Goal: Feedback & Contribution: Submit feedback/report problem

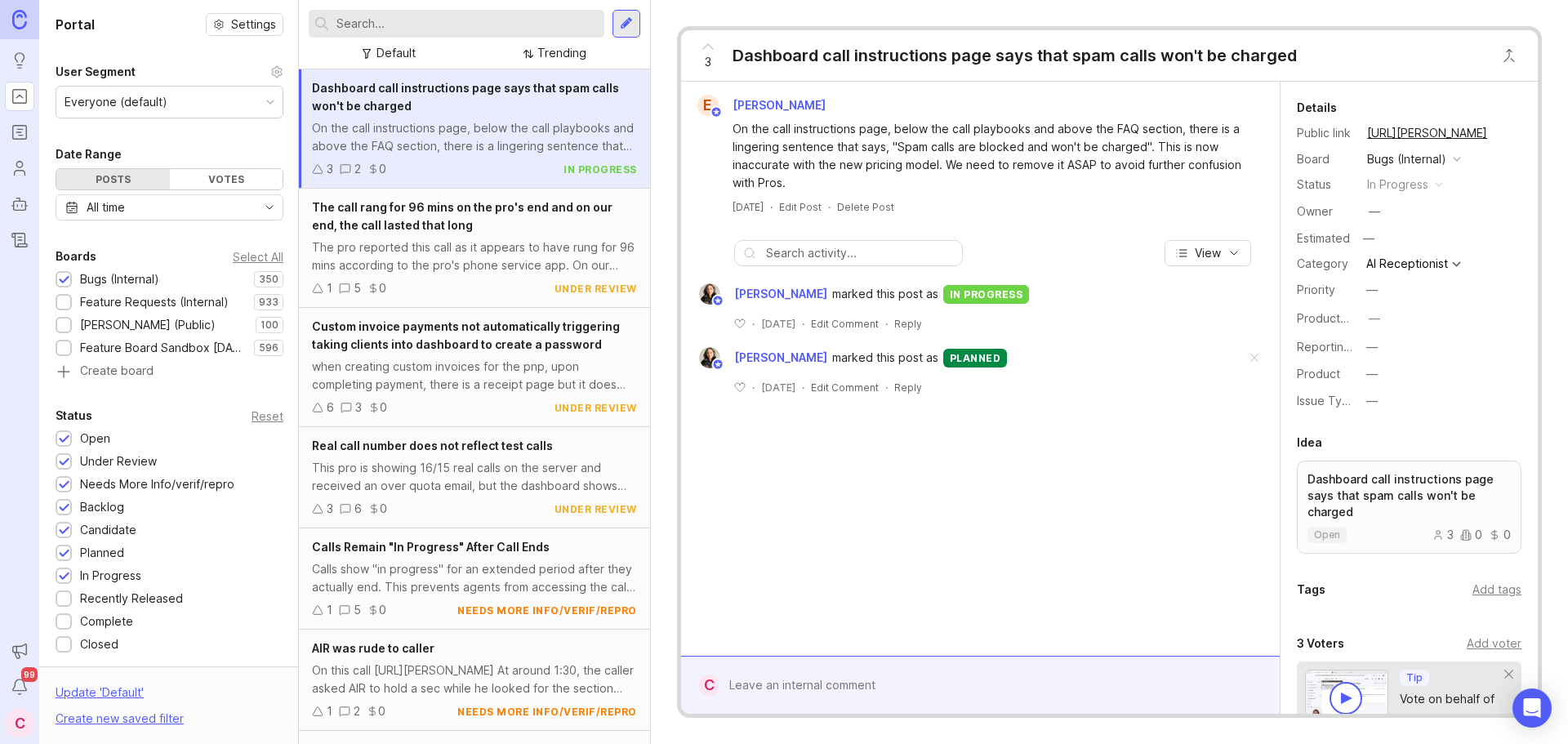
click at [450, 26] on input "text" at bounding box center [466, 24] width 261 height 18
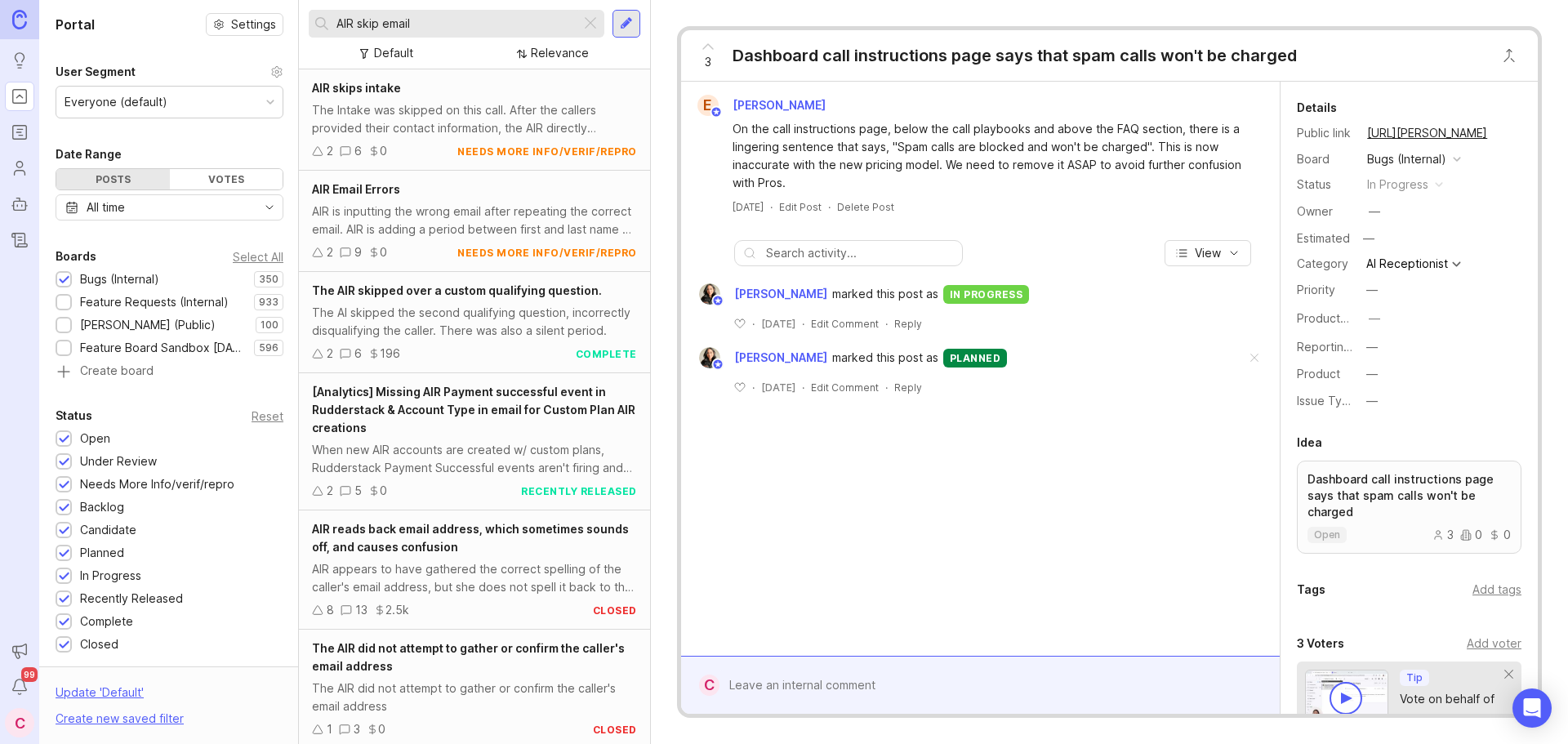
click at [420, 124] on div "The Intake was skipped on this call. After the callers provided their contact i…" at bounding box center [475, 118] width 325 height 36
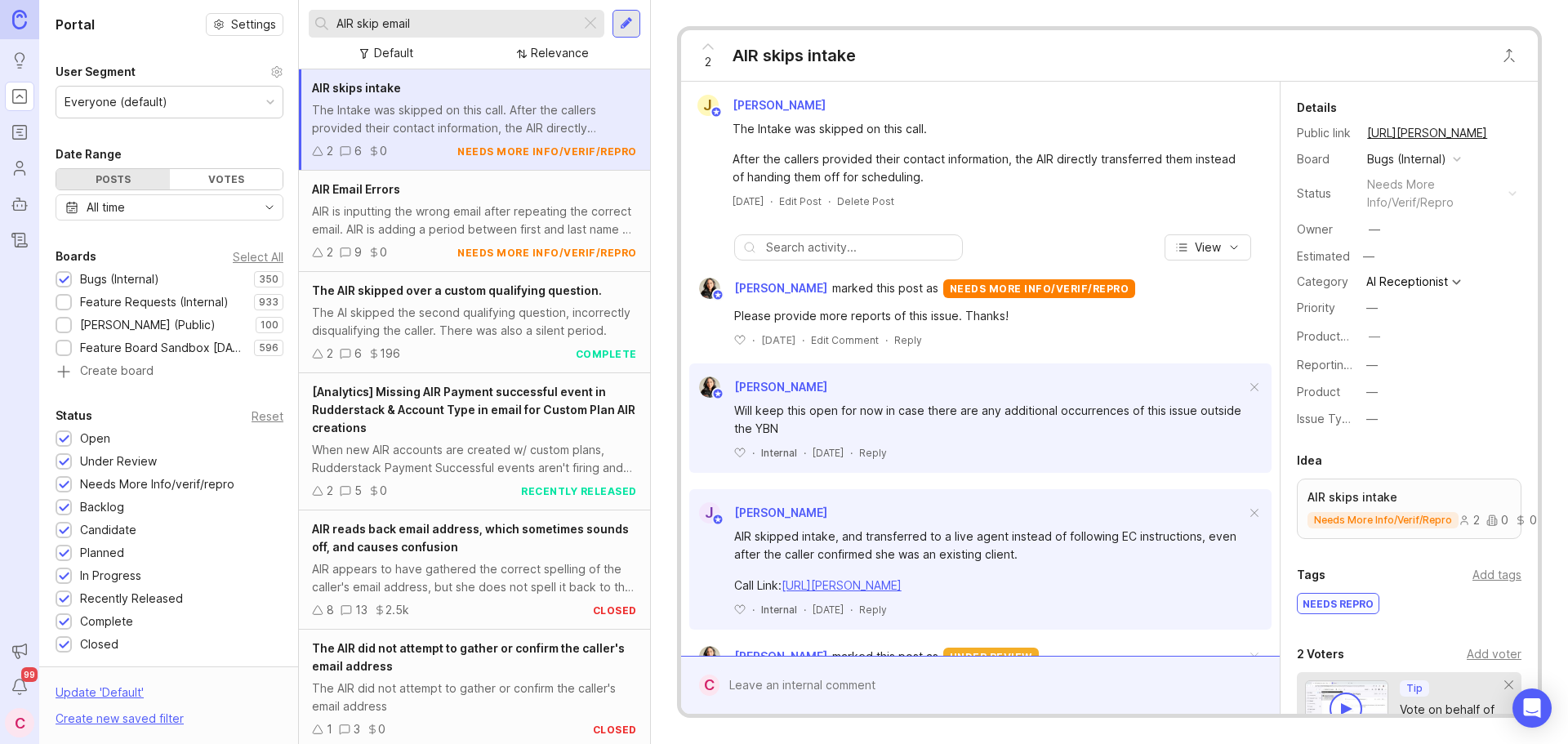
click at [449, 219] on div "AIR is inputting the wrong email after repeating the correct email. AIR is addi…" at bounding box center [475, 220] width 325 height 36
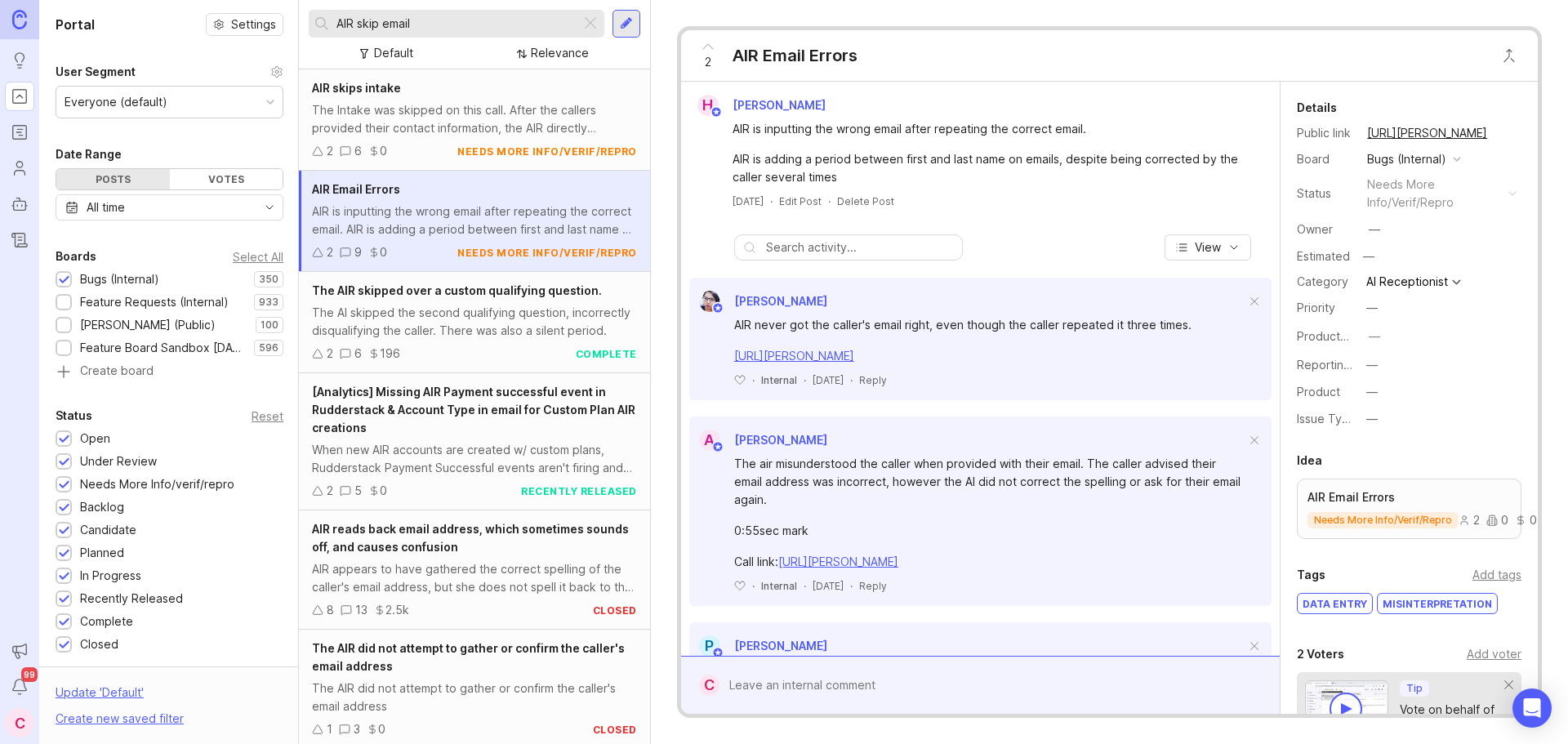
click at [465, 326] on div "The AI skipped the second qualifying question, incorrectly disqualifying the ca…" at bounding box center [475, 321] width 325 height 36
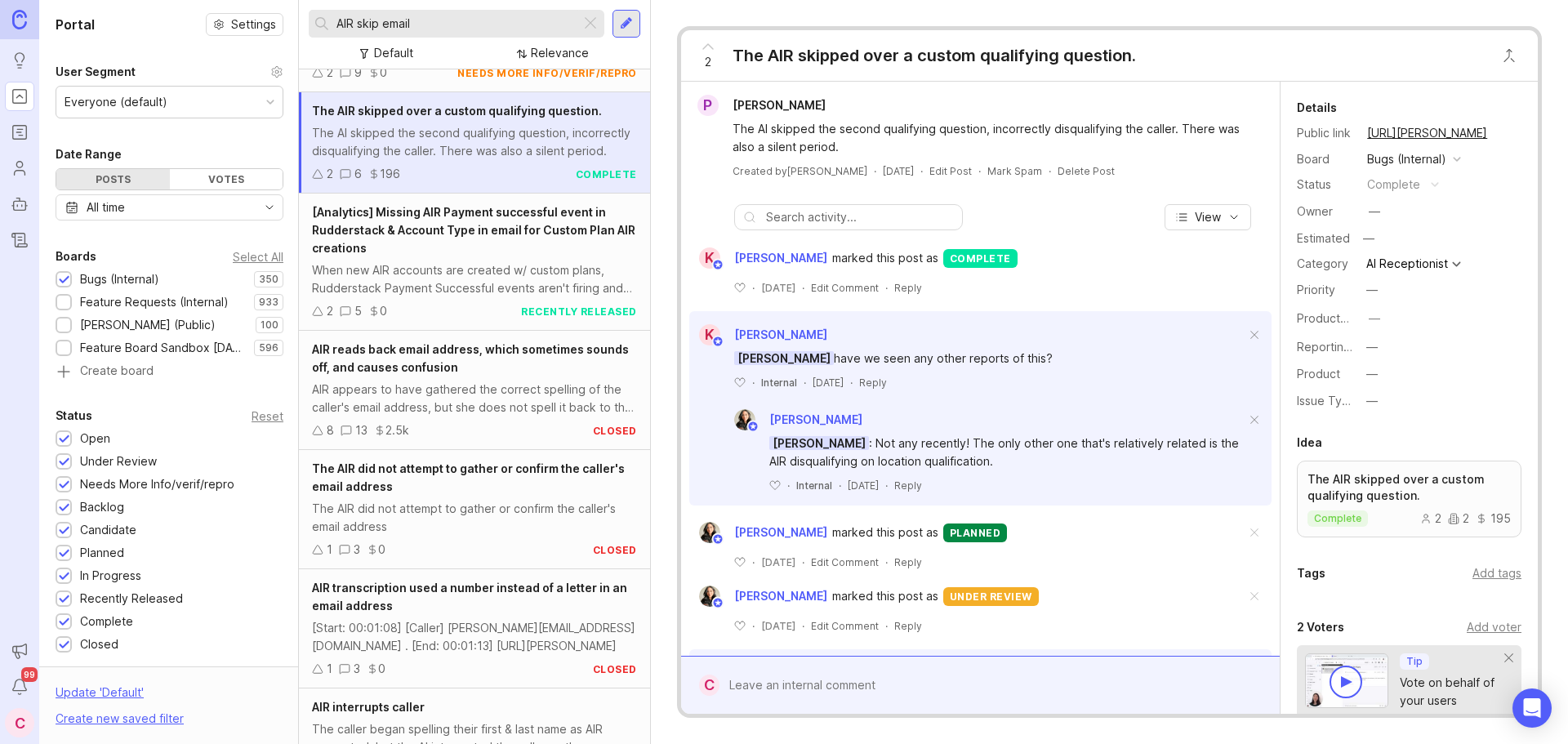
scroll to position [245, 0]
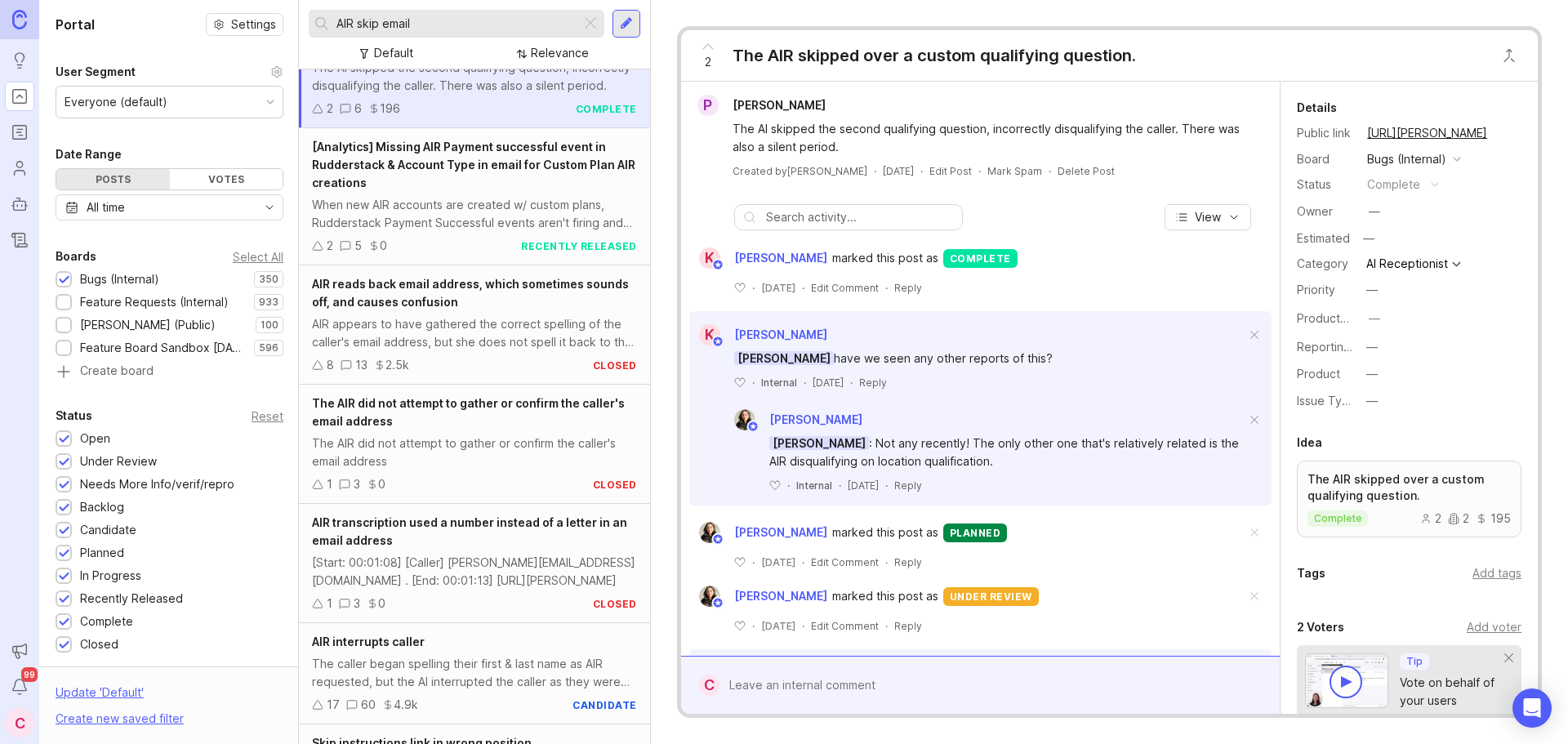
click at [503, 450] on div "The AIR did not attempt to gather or confirm the caller's email address" at bounding box center [475, 452] width 325 height 36
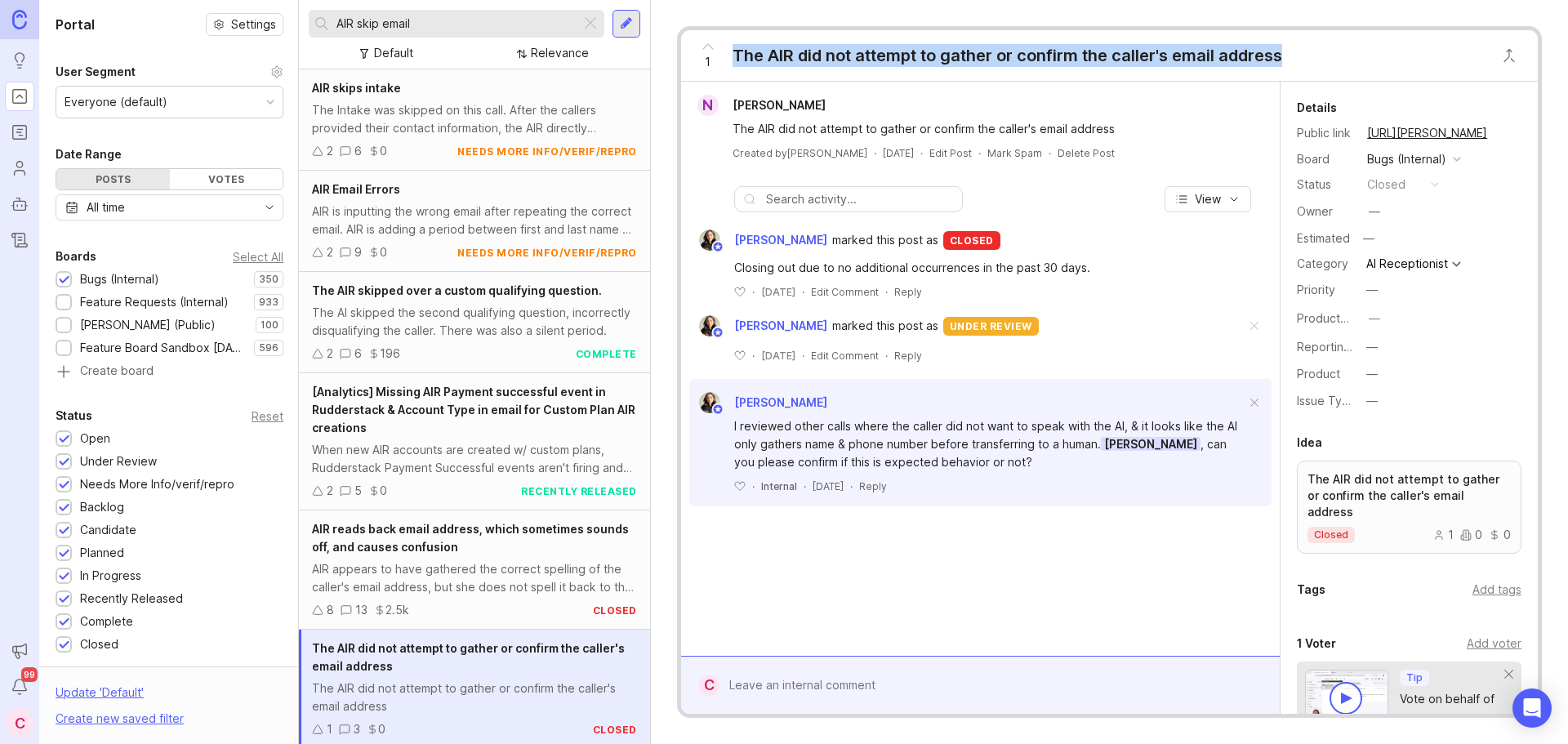
drag, startPoint x: 736, startPoint y: 56, endPoint x: 1292, endPoint y: 47, distance: 556.1
click at [1290, 47] on div "1 The AIR did not attempt to gather or confirm the caller's email address" at bounding box center [986, 55] width 610 height 51
copy div "The AIR did not attempt to gather or confirm the caller's email address"
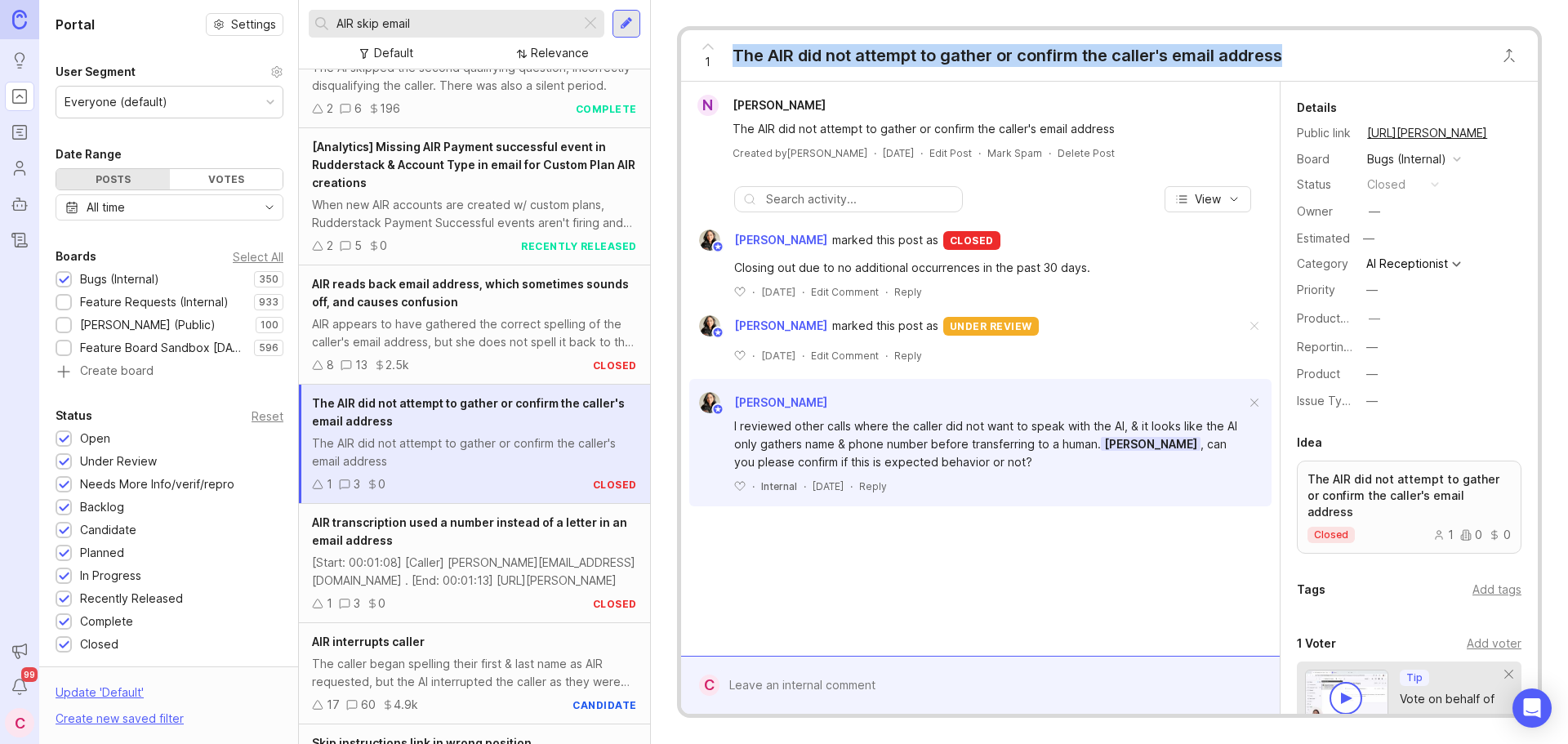
click at [1495, 135] on button "copy icon" at bounding box center [1503, 133] width 23 height 23
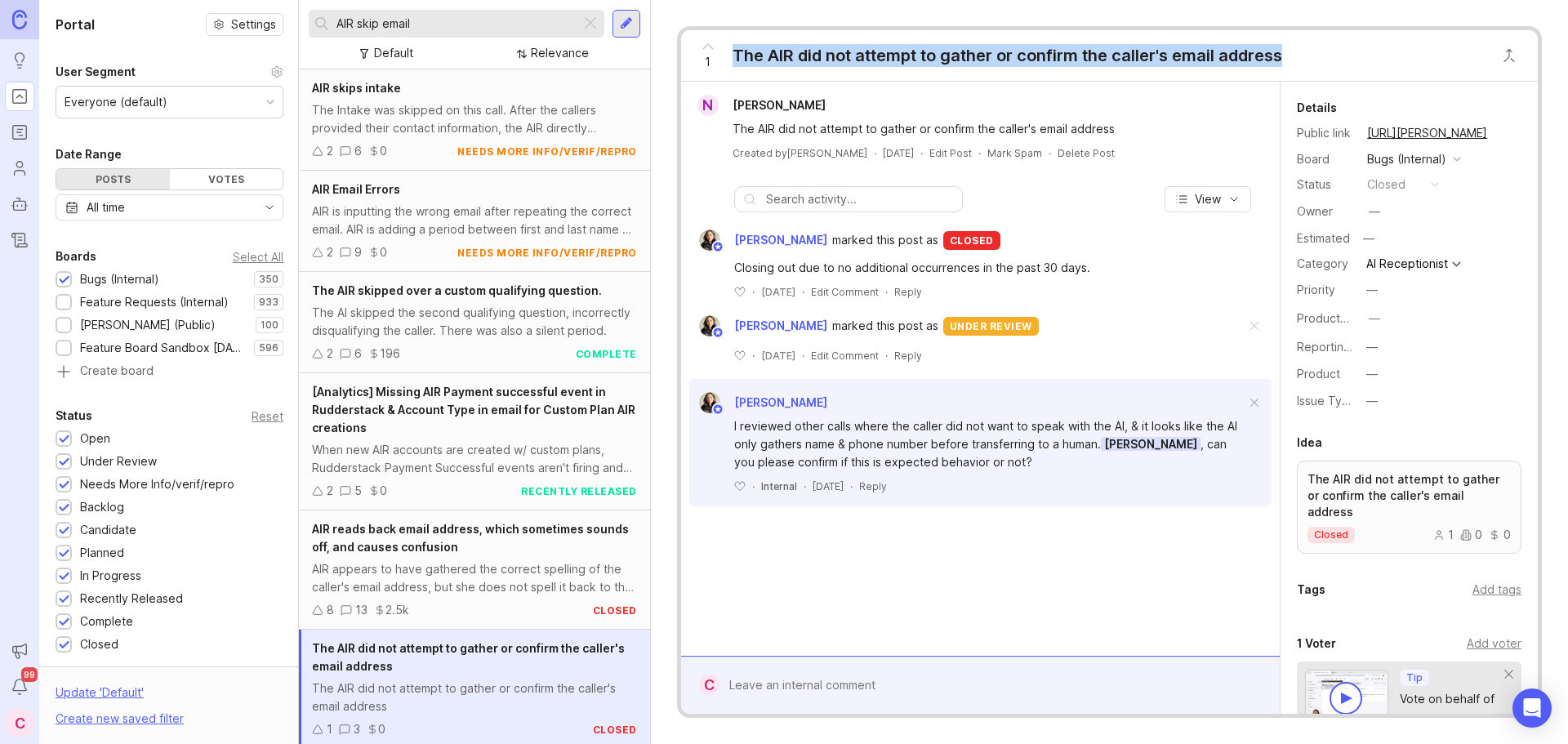
click at [420, 116] on div "The Intake was skipped on this call. After the callers provided their contact i…" at bounding box center [475, 118] width 325 height 36
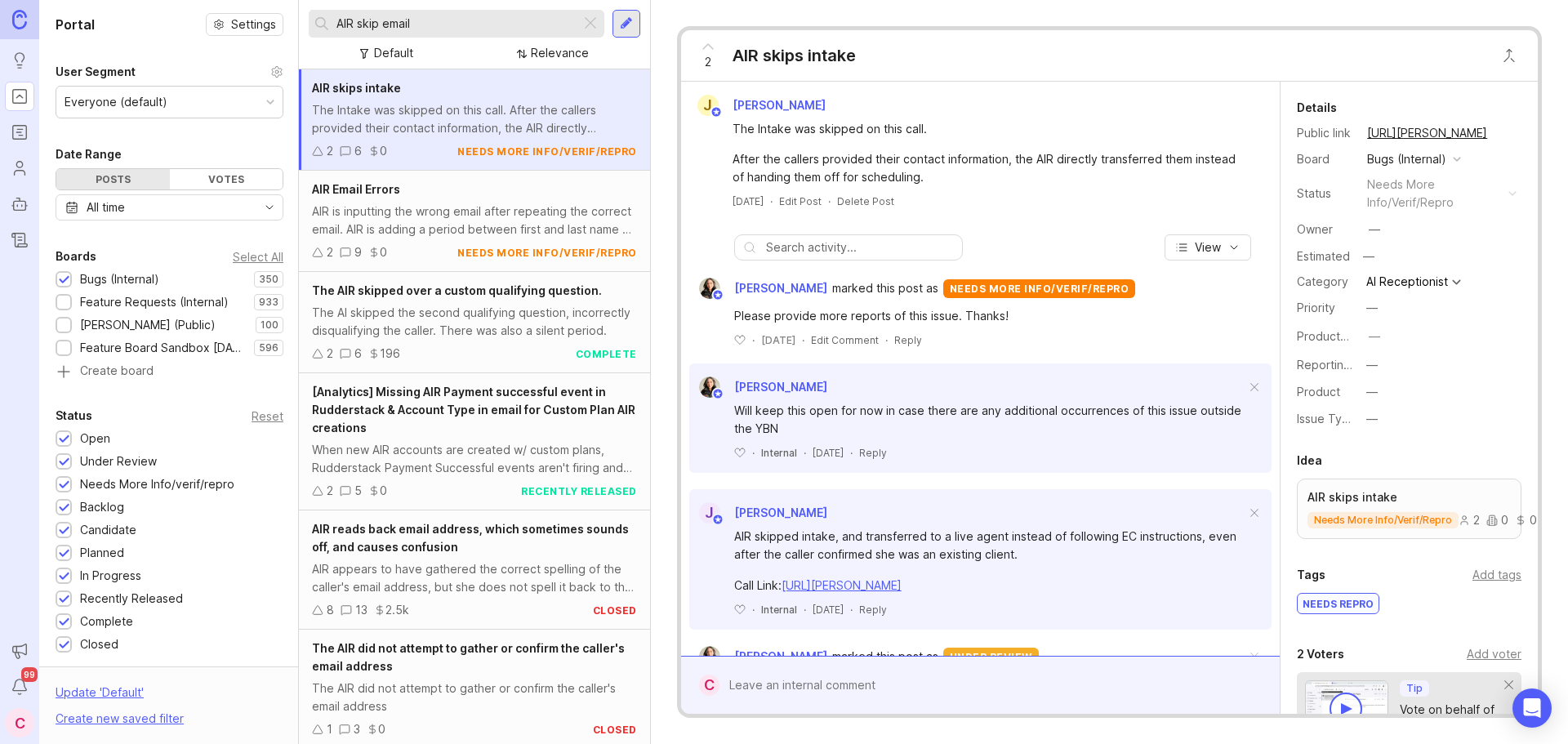
click at [379, 22] on input "AIR skip email" at bounding box center [455, 24] width 238 height 18
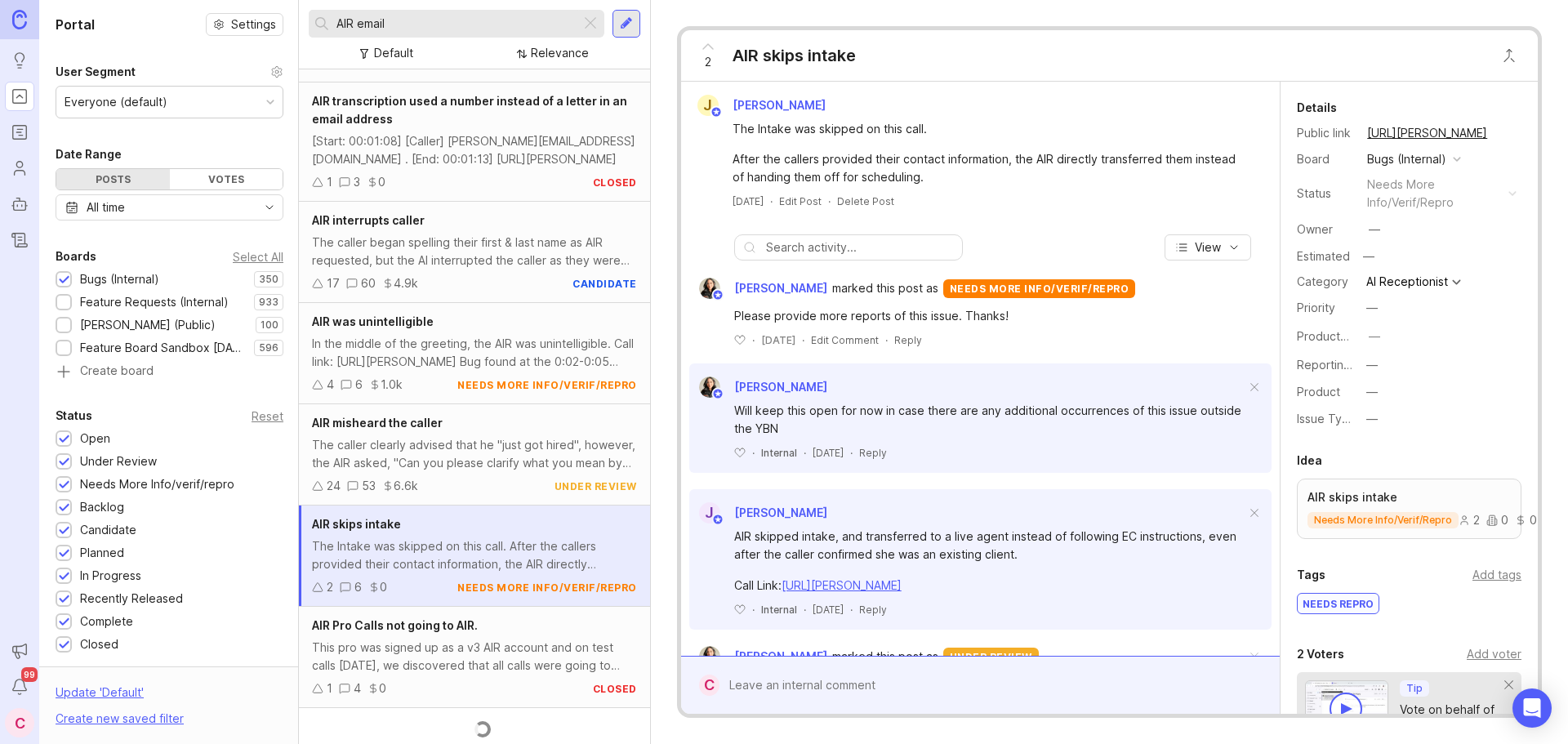
scroll to position [470, 0]
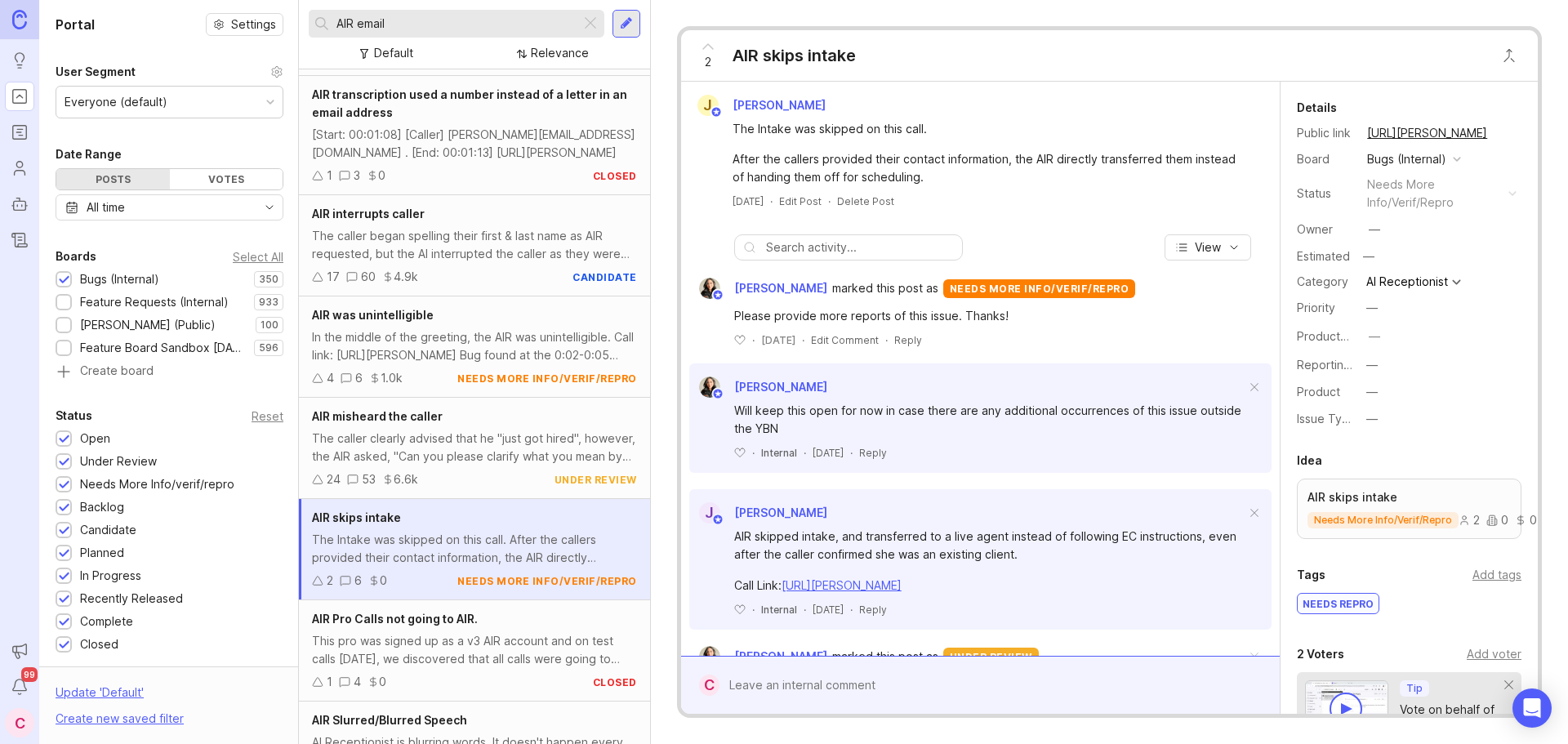
click at [405, 19] on input "AIR email" at bounding box center [455, 24] width 238 height 18
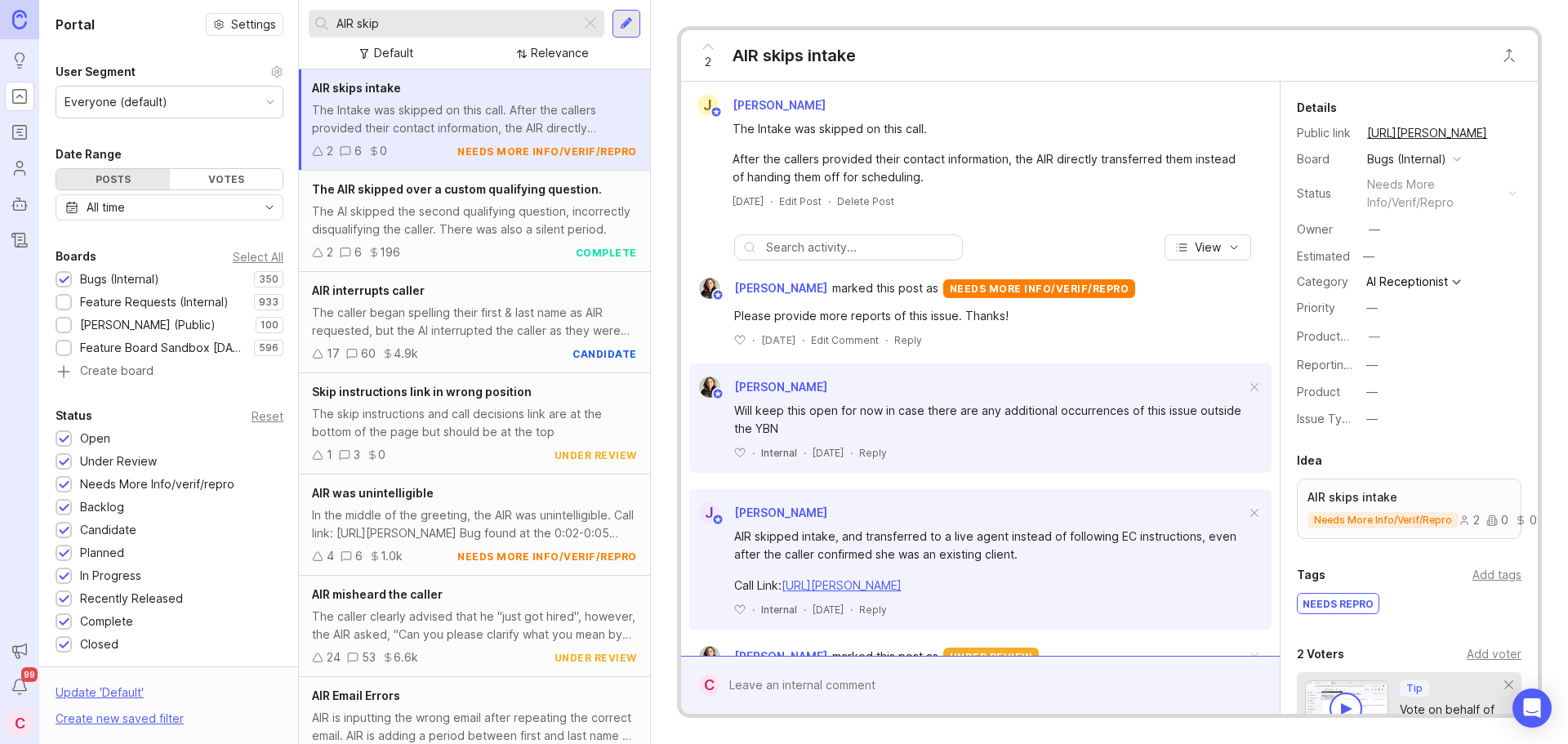
type input "AIR skip"
drag, startPoint x: 876, startPoint y: 58, endPoint x: 732, endPoint y: 65, distance: 144.2
click at [732, 65] on div "2 AIR skips intake" at bounding box center [1109, 56] width 857 height 52
copy div "AIR skips intake"
click at [1495, 135] on button "copy icon" at bounding box center [1503, 133] width 23 height 23
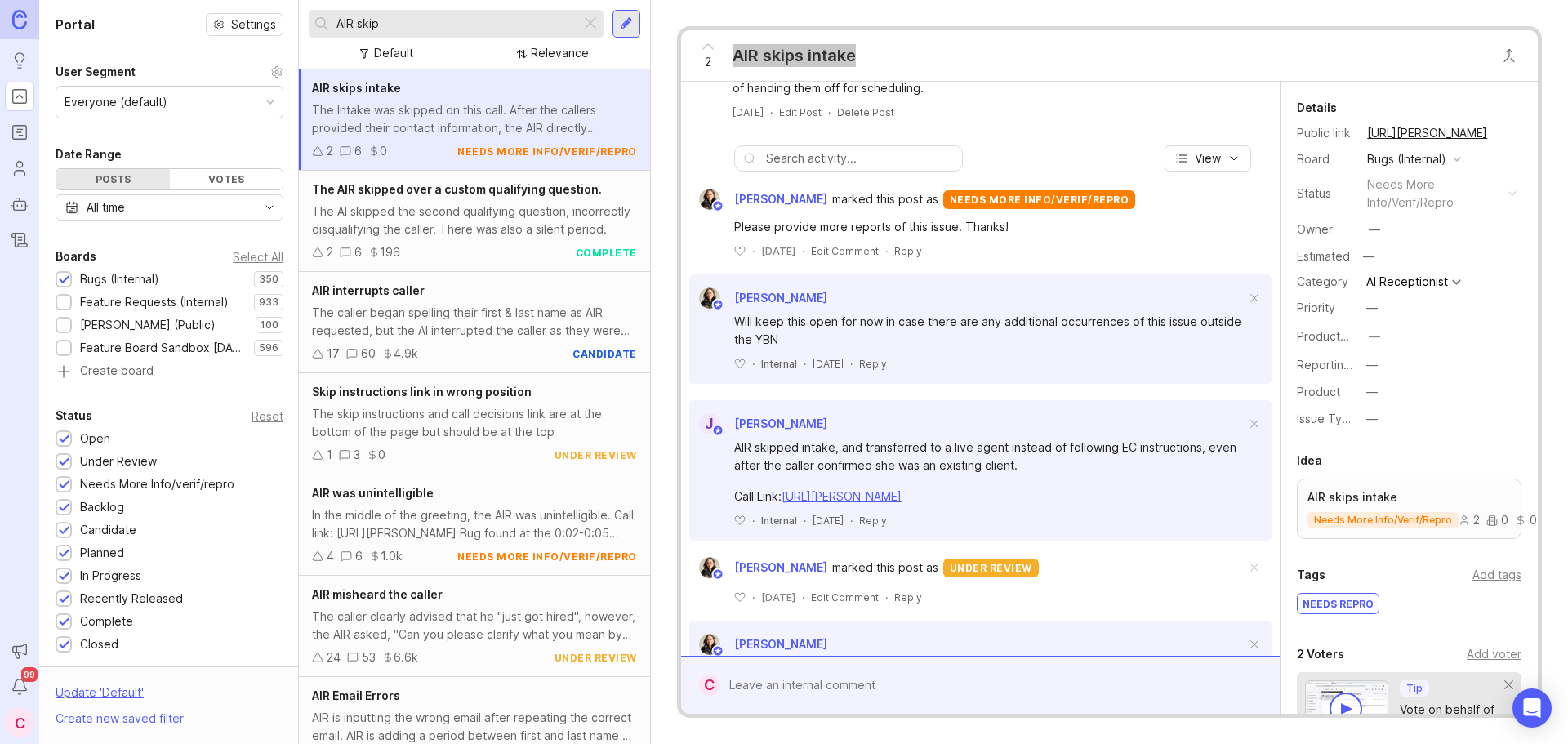
scroll to position [83, 0]
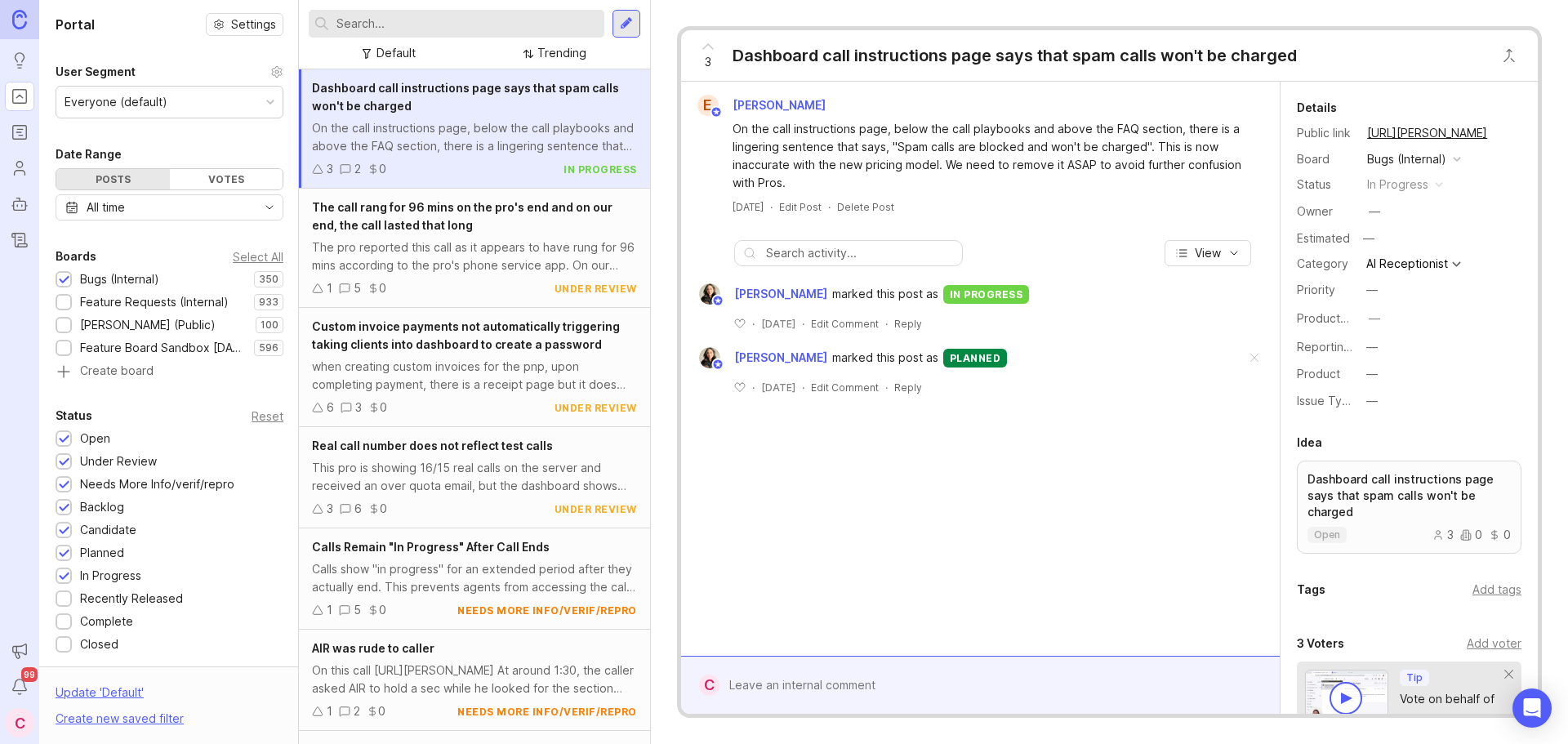
click at [626, 28] on div at bounding box center [626, 24] width 13 height 15
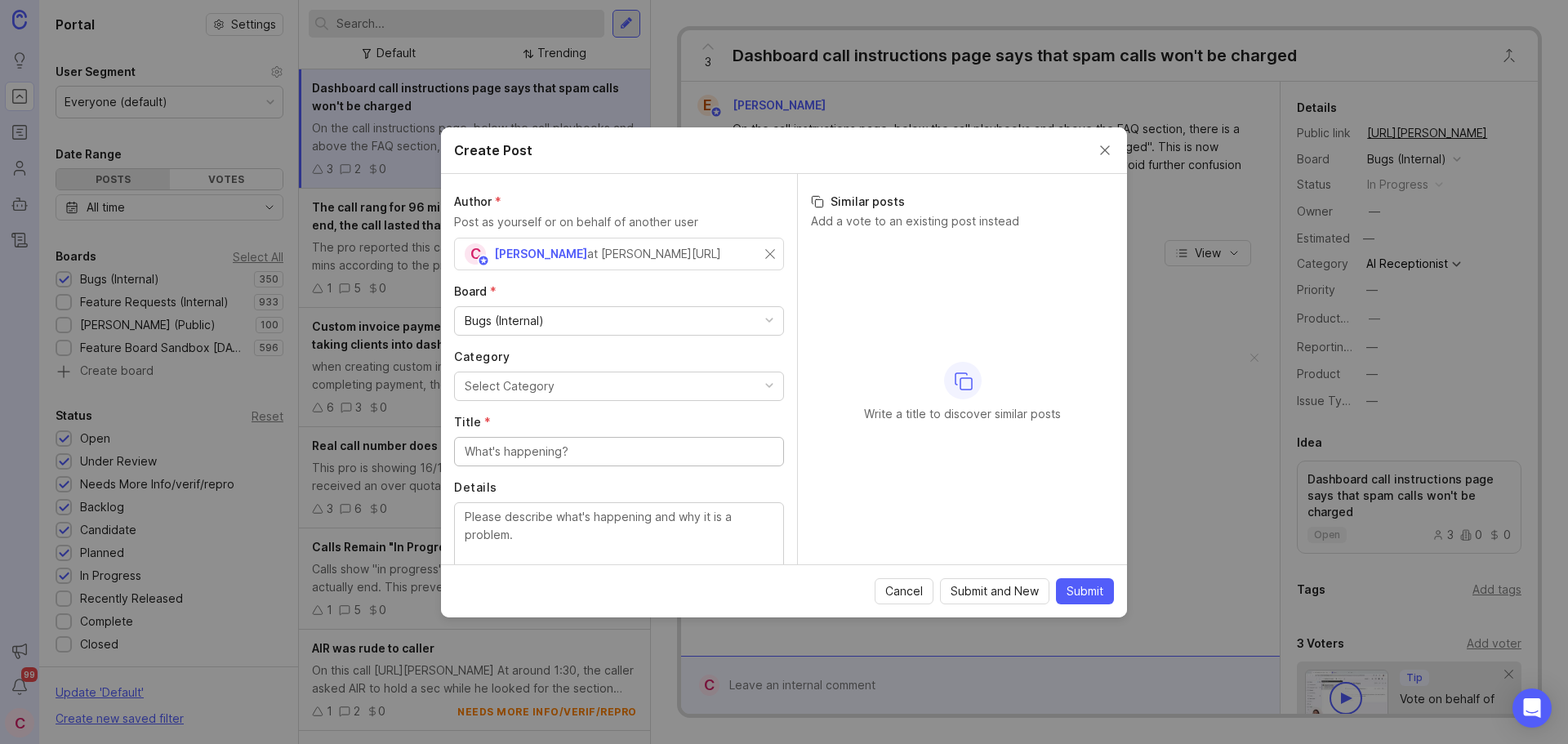
click at [744, 324] on div "Bugs (Internal)" at bounding box center [619, 320] width 329 height 28
click at [774, 284] on div "Author * Post as yourself or on behalf of another user C Carlos Patiño at Smith…" at bounding box center [619, 369] width 356 height 390
click at [601, 256] on input "text" at bounding box center [619, 254] width 309 height 18
type input "learfield"
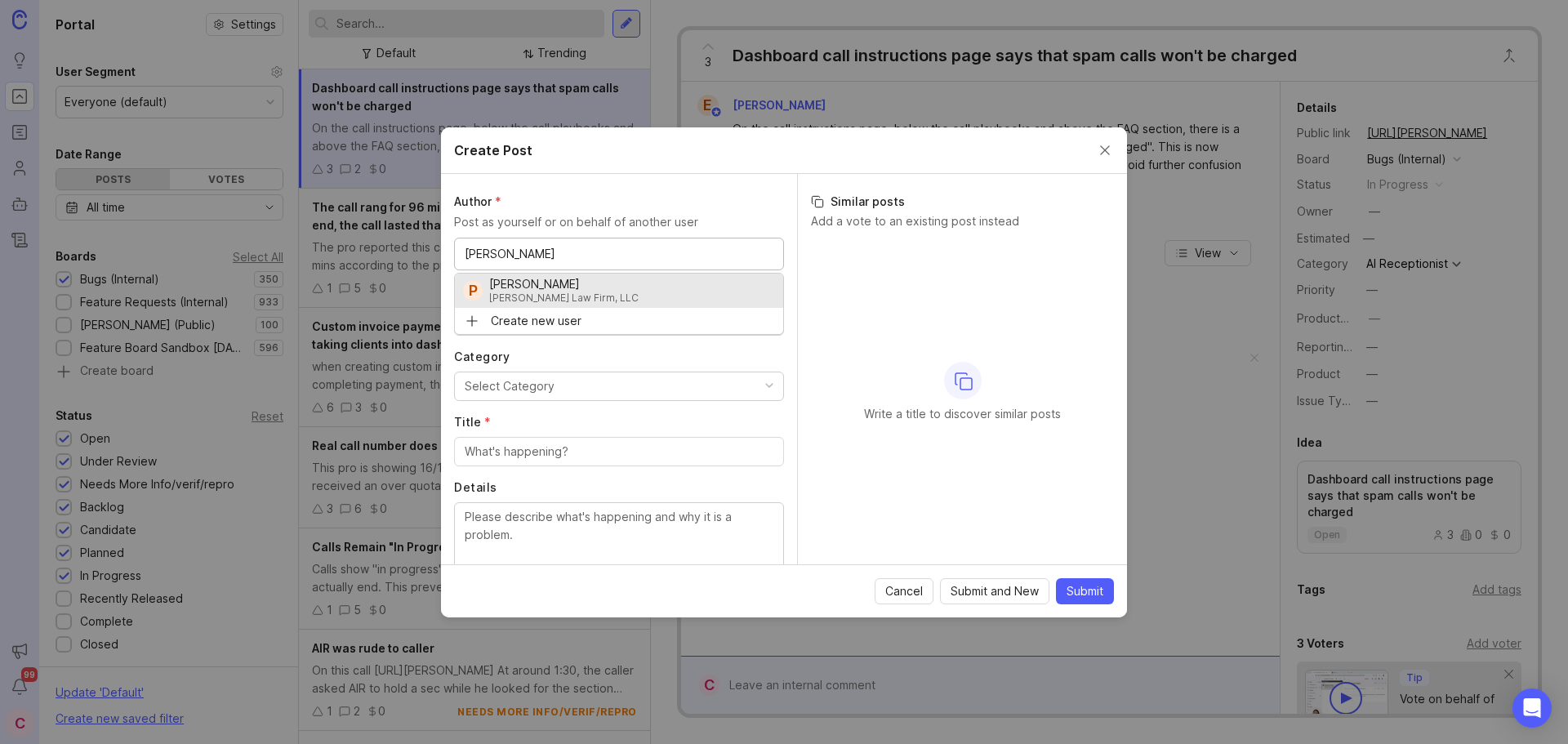
type input "yancey"
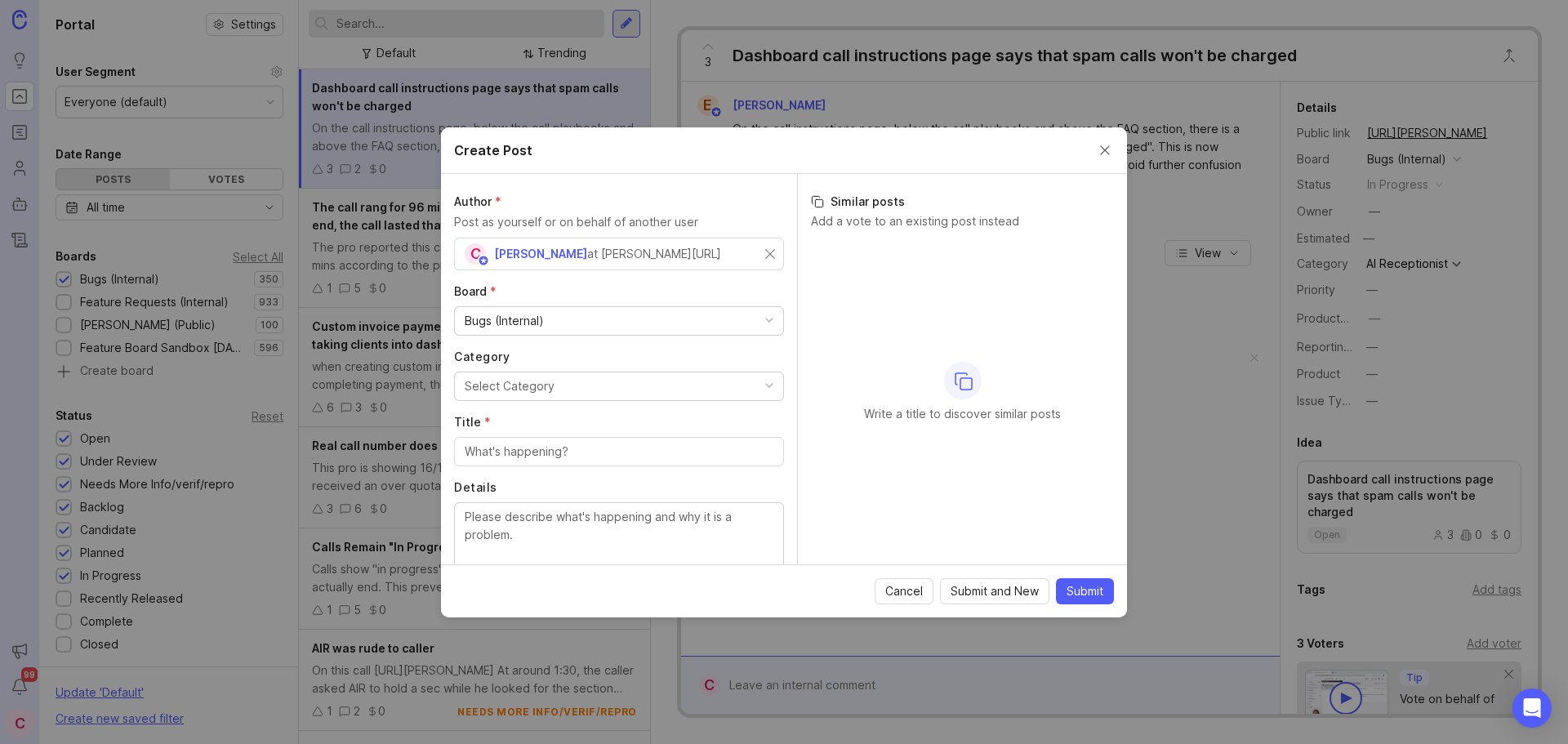
click at [749, 252] on div "C Carlos Patiño at Smith.ai" at bounding box center [619, 254] width 330 height 33
click at [607, 256] on input "text" at bounding box center [619, 254] width 309 height 18
drag, startPoint x: 610, startPoint y: 254, endPoint x: 440, endPoint y: 250, distance: 170.0
click at [440, 250] on div "Create Post Author * Post as yourself or on behalf of another user franklin yan…" at bounding box center [784, 372] width 1568 height 744
type input "franklin yancey"
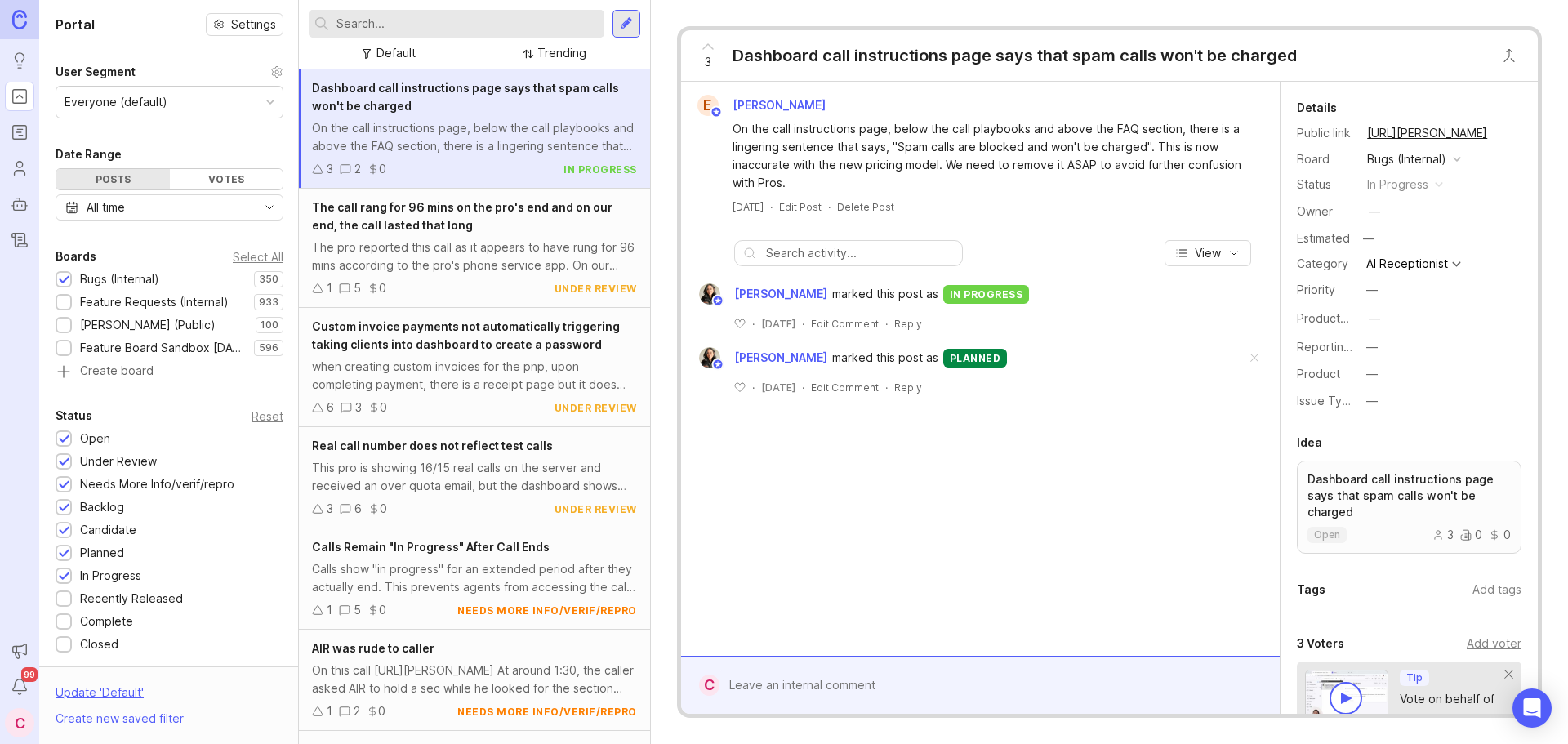
click at [460, 21] on input "text" at bounding box center [466, 24] width 261 height 18
paste input "Learfield Amplify"
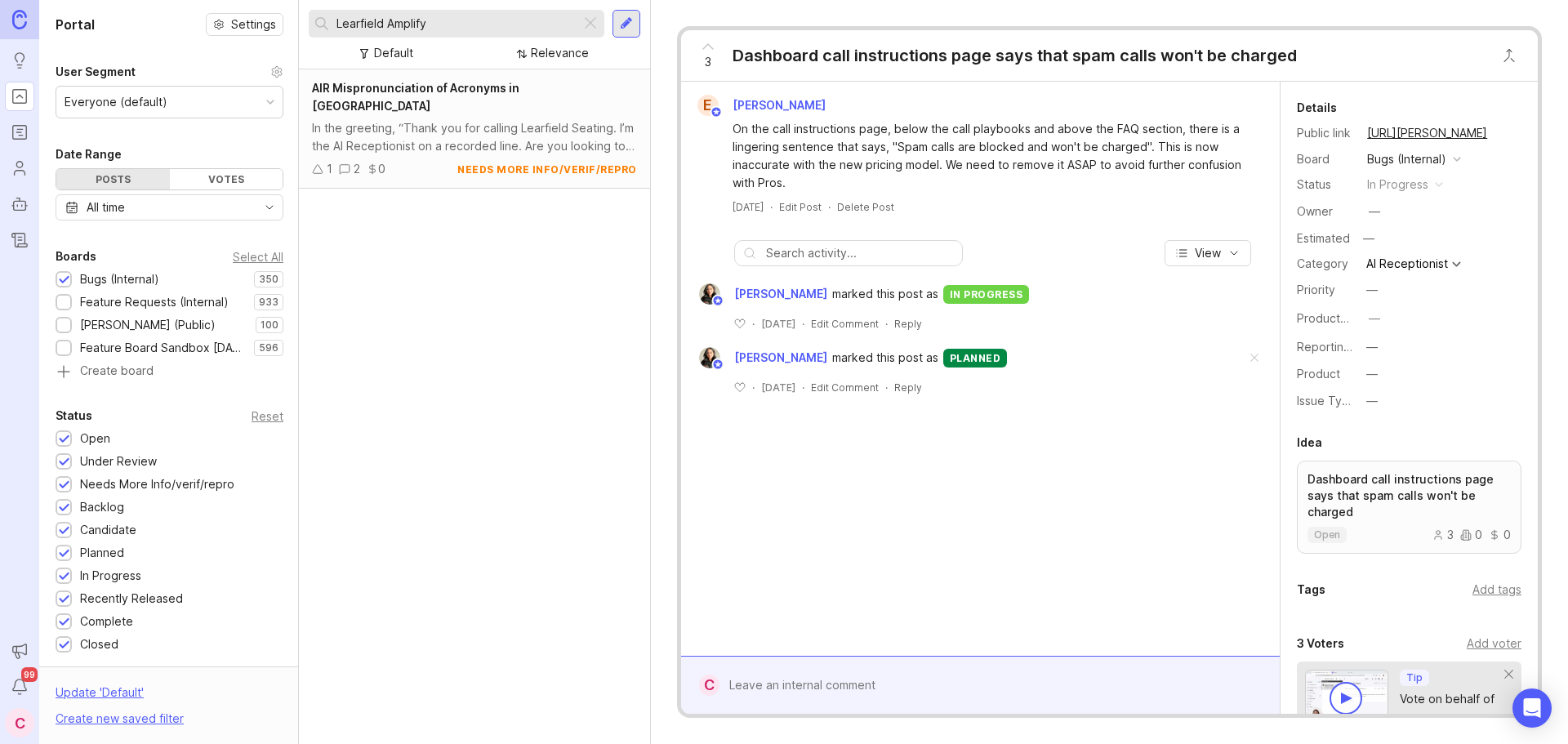
type input "Learfield Amplify"
click at [586, 24] on div at bounding box center [591, 23] width 20 height 21
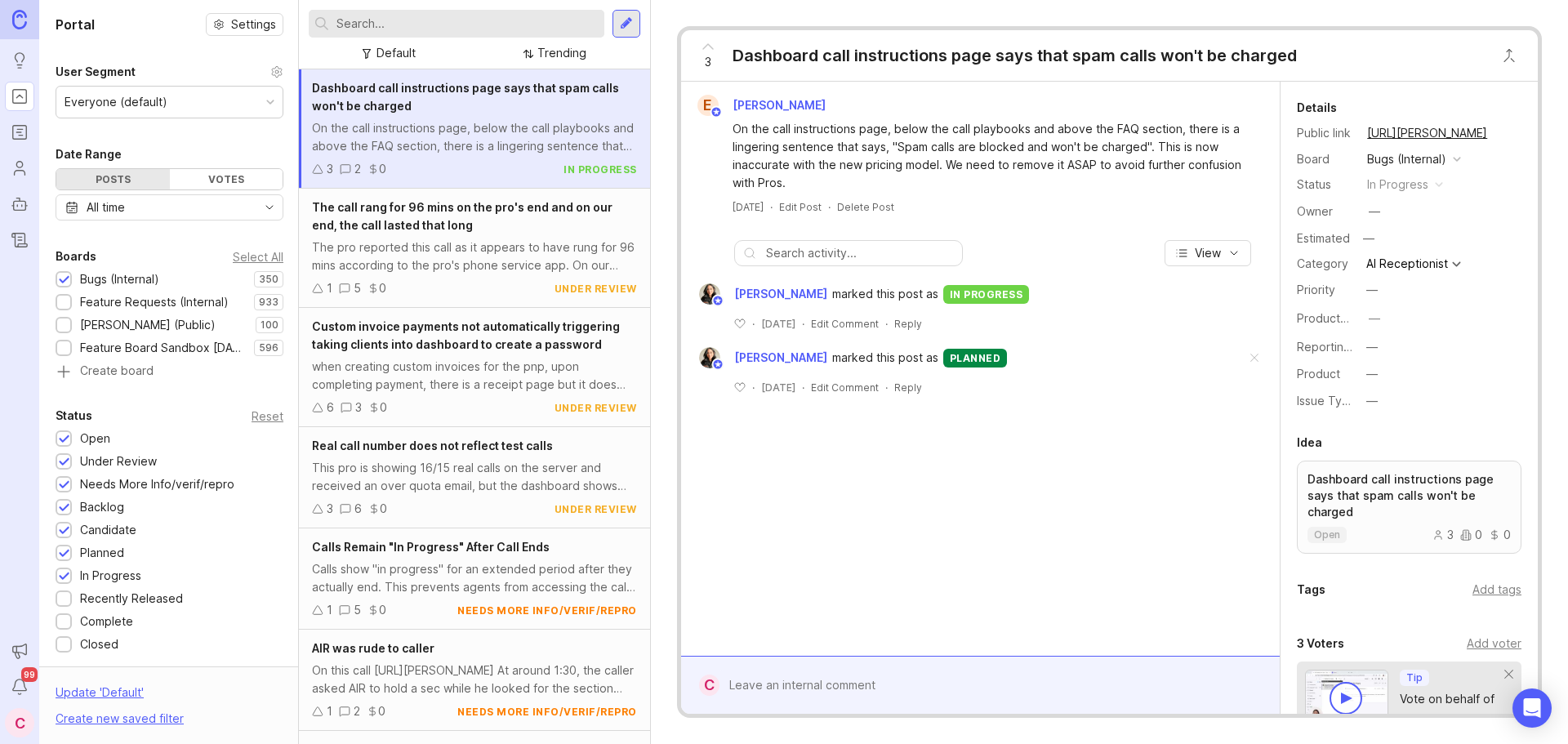
click at [637, 30] on div at bounding box center [626, 23] width 28 height 28
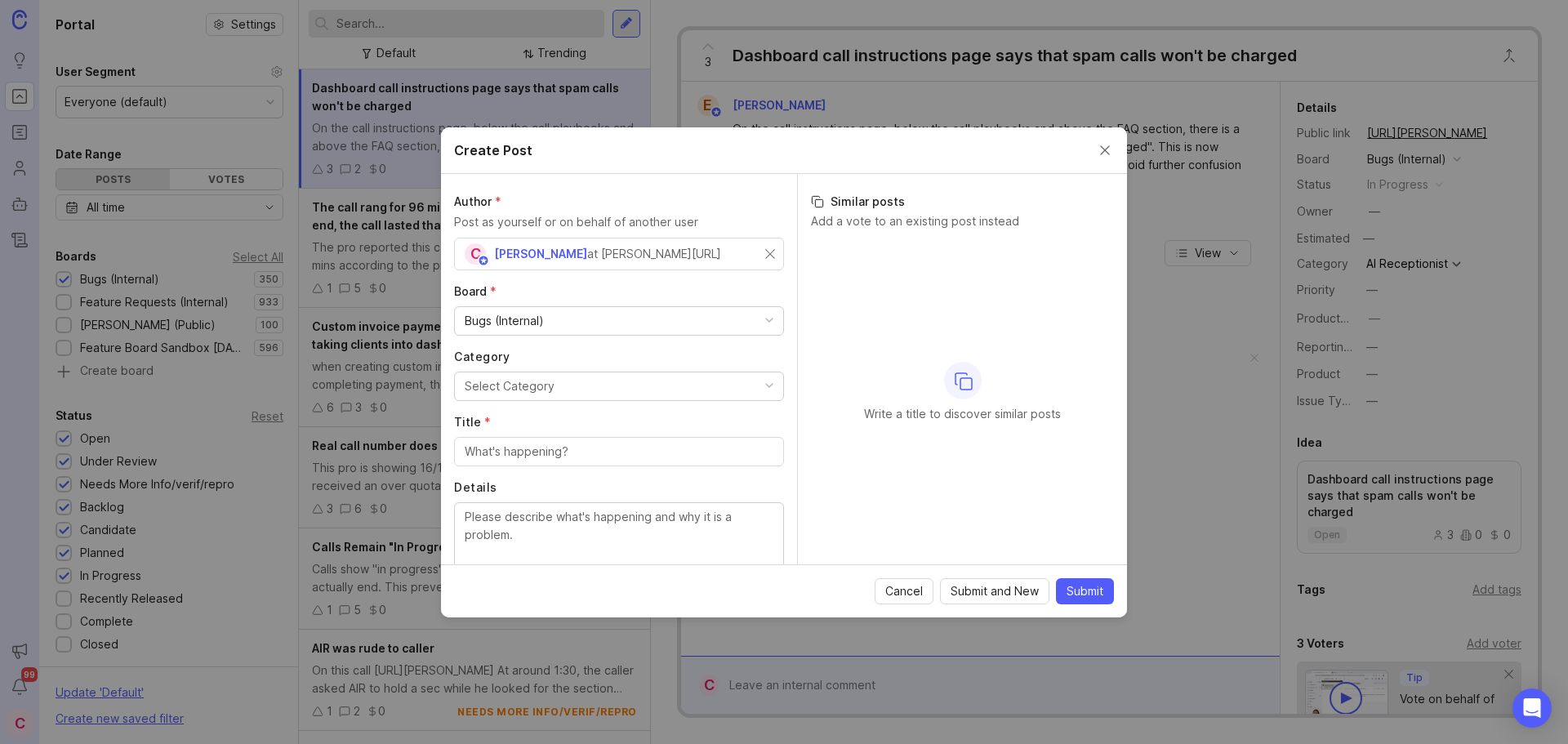
click at [770, 174] on div "Author * Post as yourself or on behalf of another user C Carlos Patiño at Smith…" at bounding box center [619, 369] width 356 height 390
click at [632, 390] on button "Select Category" at bounding box center [619, 386] width 330 height 29
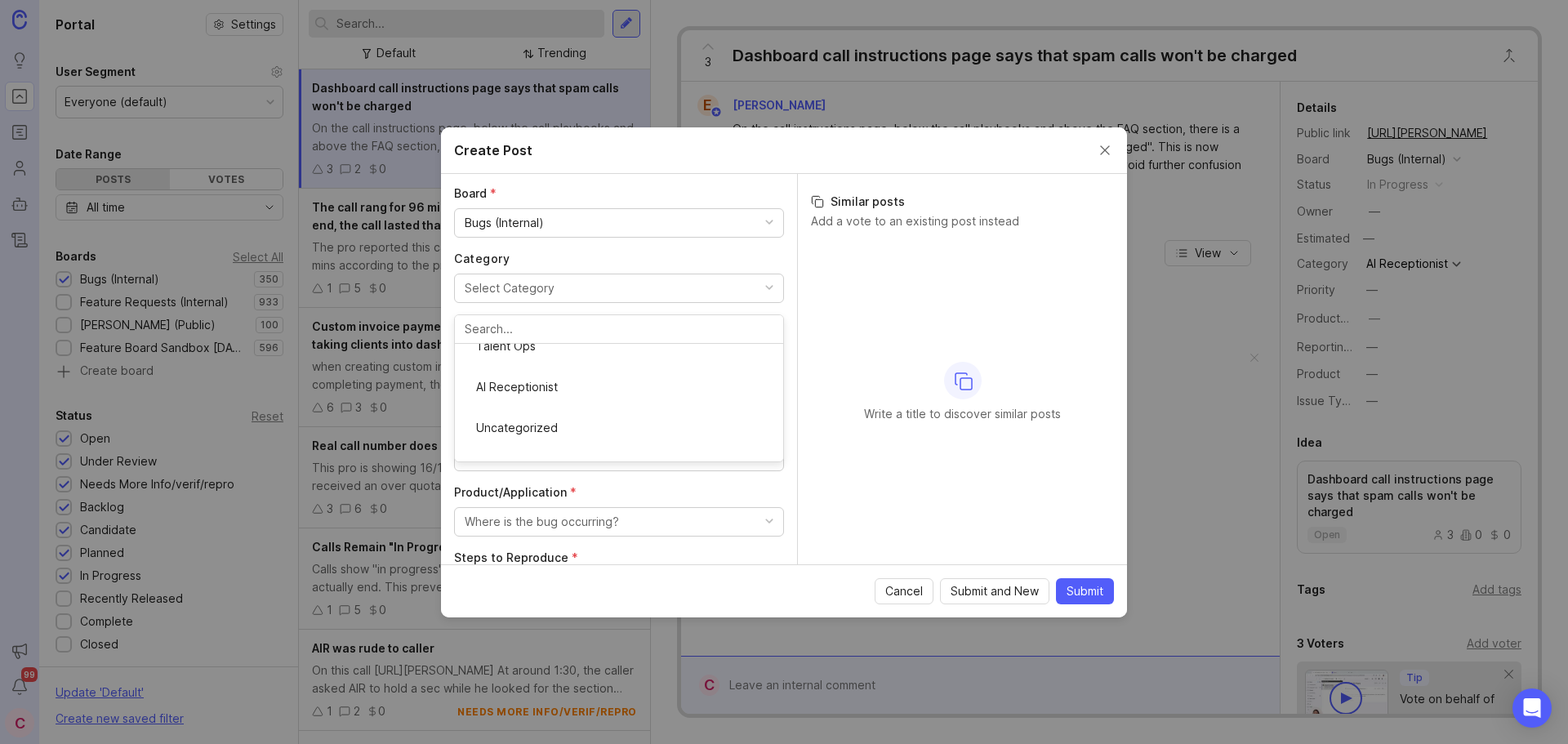
scroll to position [163, 0]
drag, startPoint x: 559, startPoint y: 323, endPoint x: 717, endPoint y: 413, distance: 181.8
click at [567, 293] on input "Title *" at bounding box center [619, 289] width 309 height 18
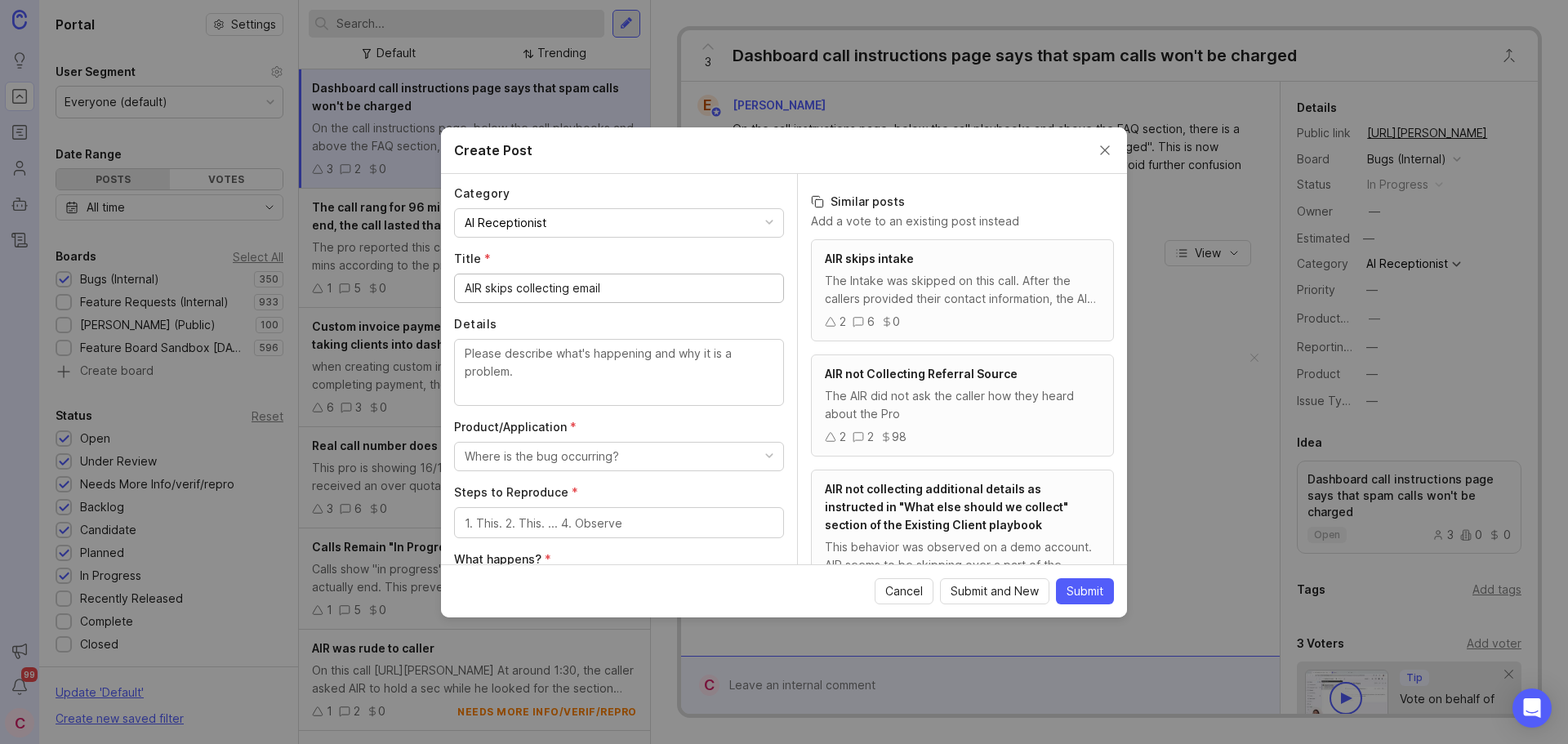
type input "AIR skips collecting email"
click at [629, 378] on textarea "Details" at bounding box center [619, 371] width 309 height 54
click at [611, 372] on textarea "Details" at bounding box center [619, 371] width 309 height 54
click at [584, 354] on textarea "Details" at bounding box center [619, 371] width 309 height 54
paste textarea "EC instructions specify that AIR should gather an email address at a later step…"
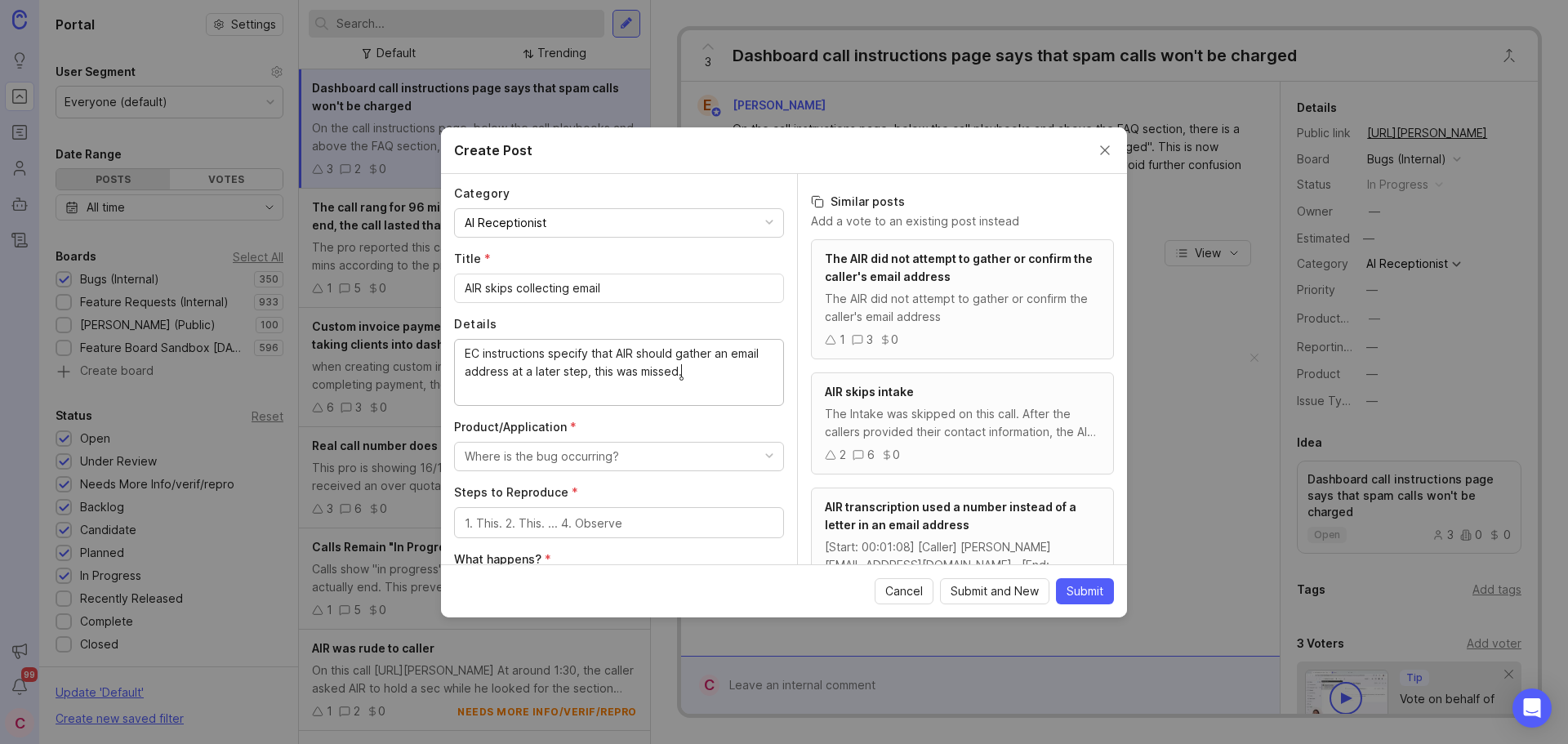
click at [590, 375] on textarea "EC instructions specify that AIR should gather an email address at a later step…" at bounding box center [619, 371] width 309 height 54
click at [747, 375] on textarea "EC instructions specify that AIR should gather an email address at a later step…" at bounding box center [619, 371] width 309 height 54
click at [0, 0] on lt-span ", and" at bounding box center [0, 0] width 0 height 0
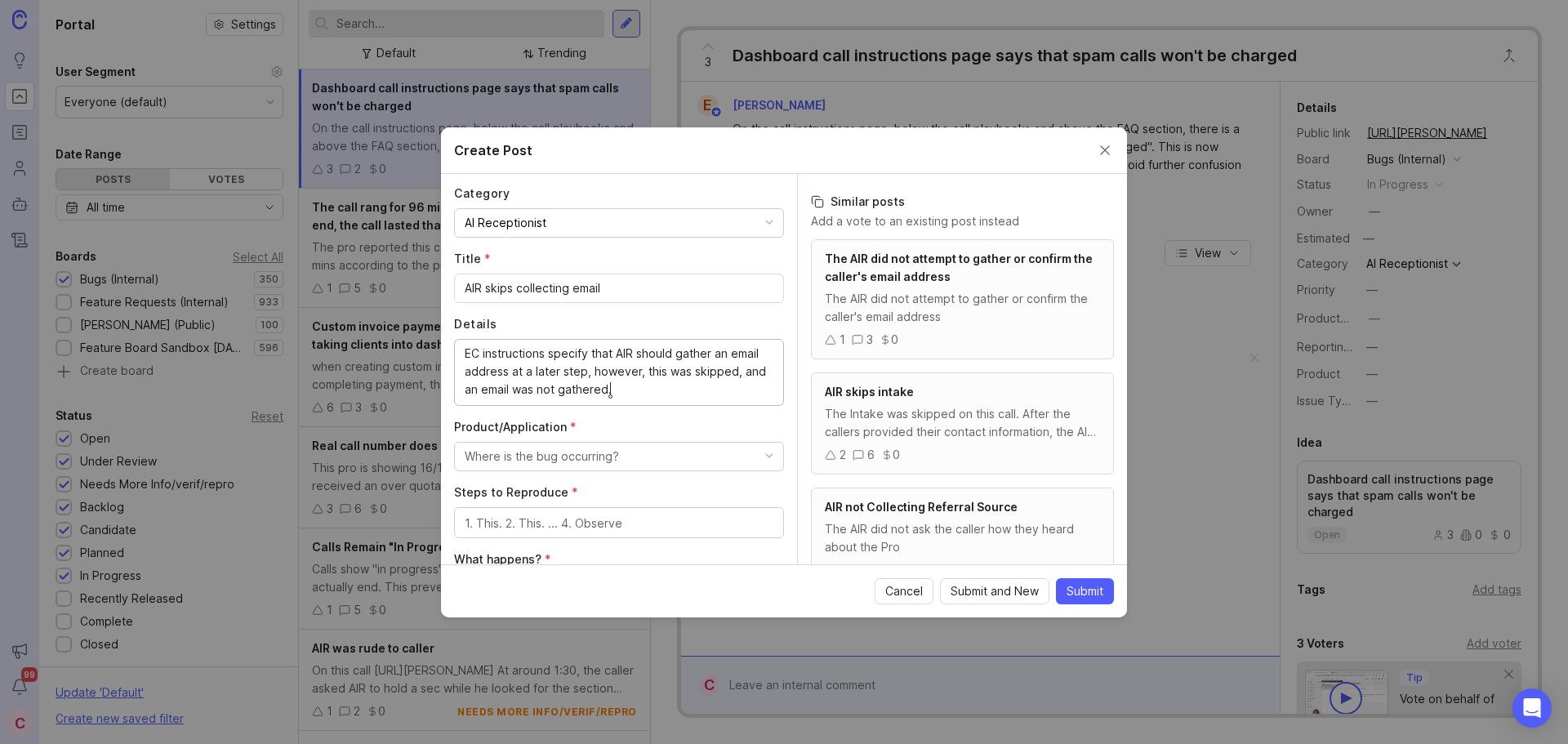
click at [708, 392] on textarea "EC instructions specify that AIR should gather an email address at a later step…" at bounding box center [619, 371] width 309 height 54
type textarea "EC instructions specify that AIR should gather an email address at a later step…"
click at [629, 460] on button "Where is the bug occurring?" at bounding box center [619, 456] width 330 height 29
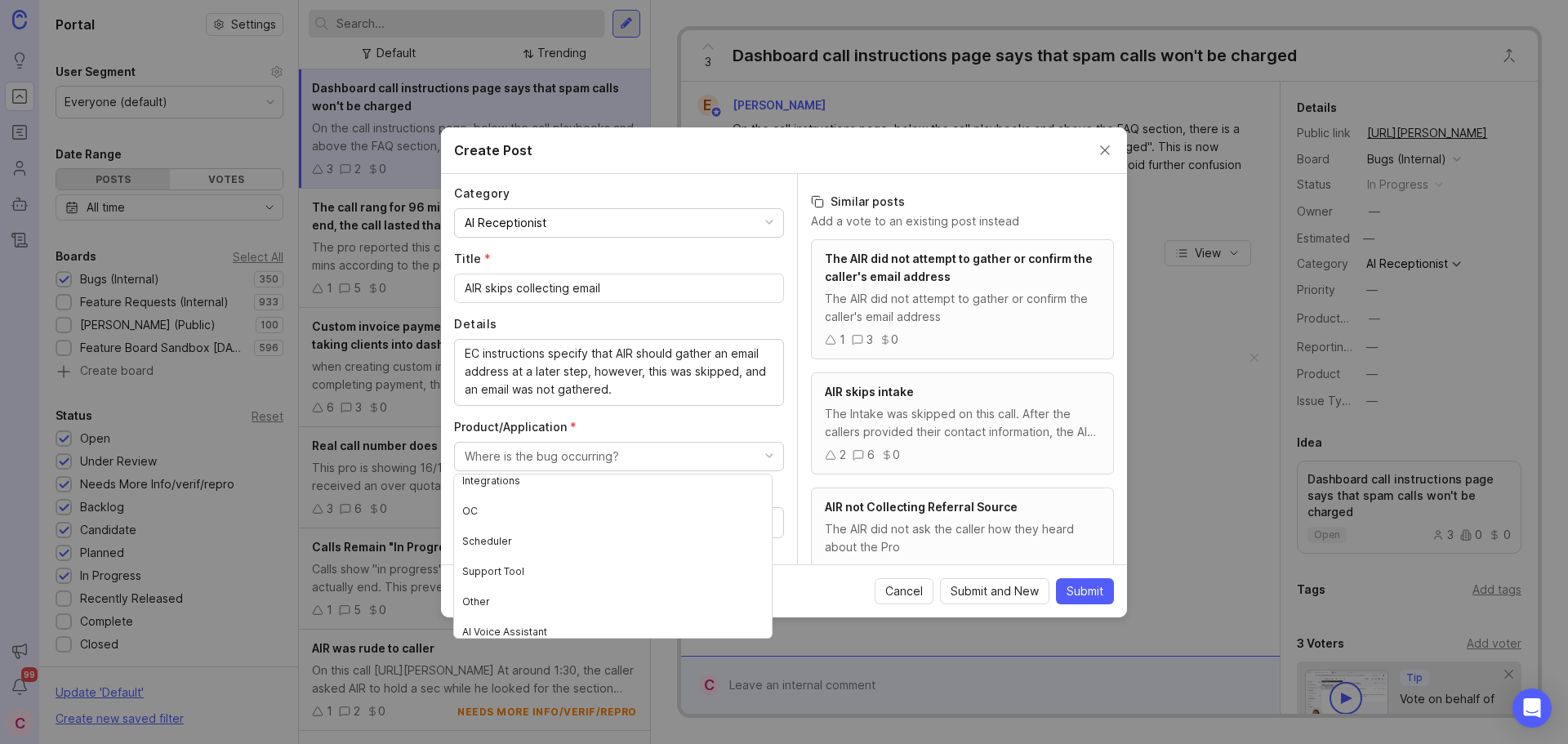
scroll to position [199, 0]
click at [550, 617] on Assistant "AI Voice Assistant" at bounding box center [612, 623] width 318 height 30
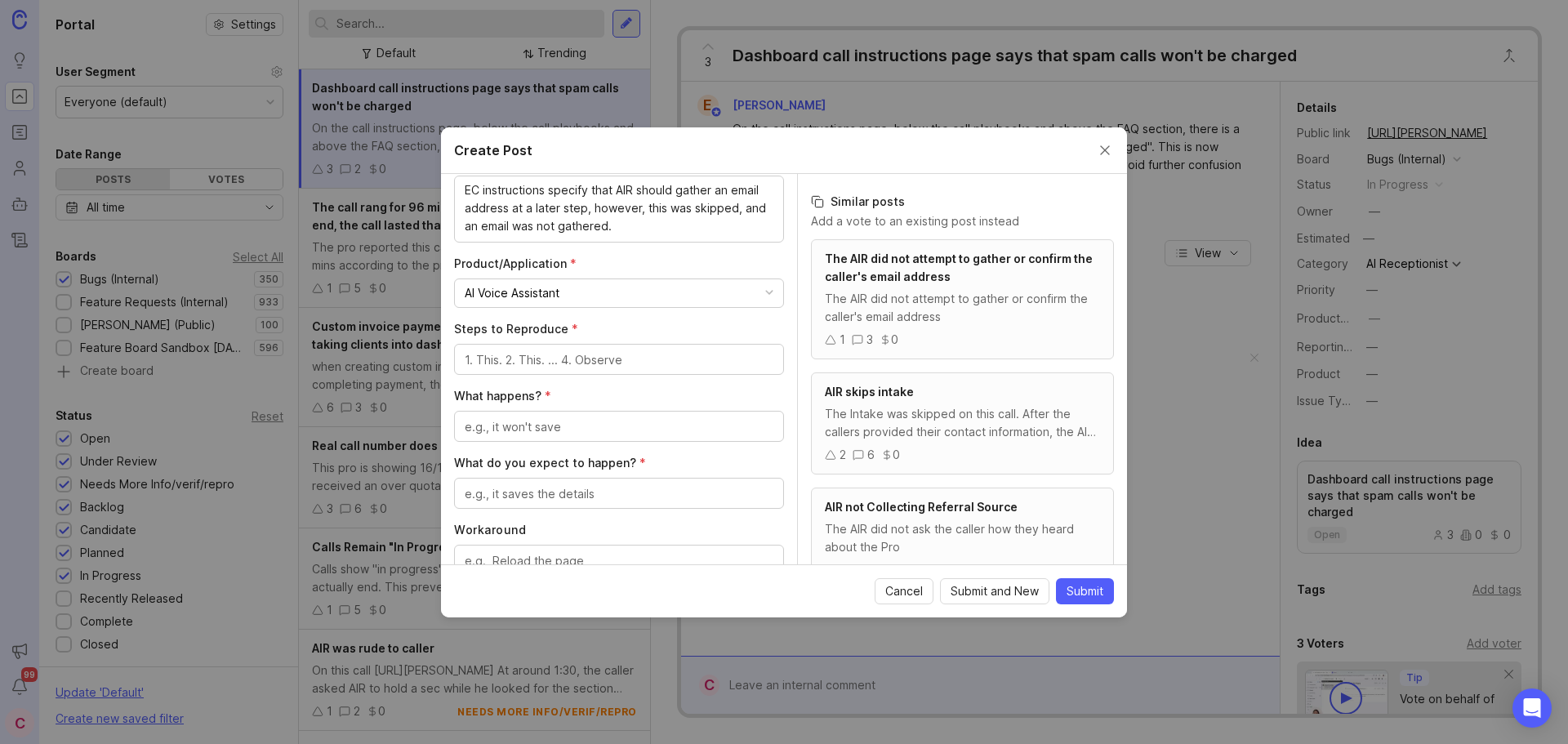
scroll to position [409, 0]
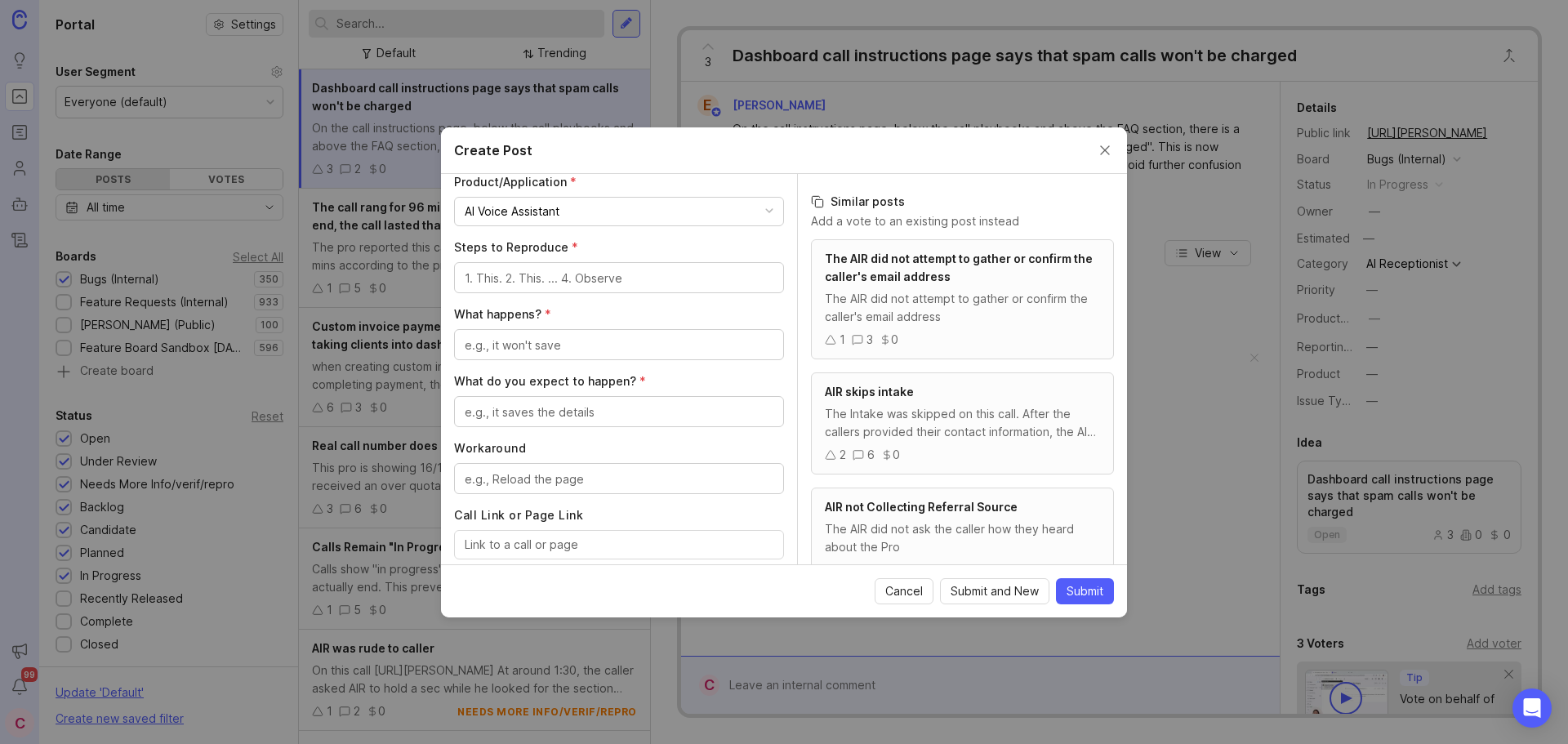
click at [611, 283] on textarea "Steps to Reproduce *" at bounding box center [619, 279] width 309 height 18
click at [585, 275] on textarea "Steps to Reproduce *" at bounding box center [619, 279] width 309 height 18
type textarea "1"
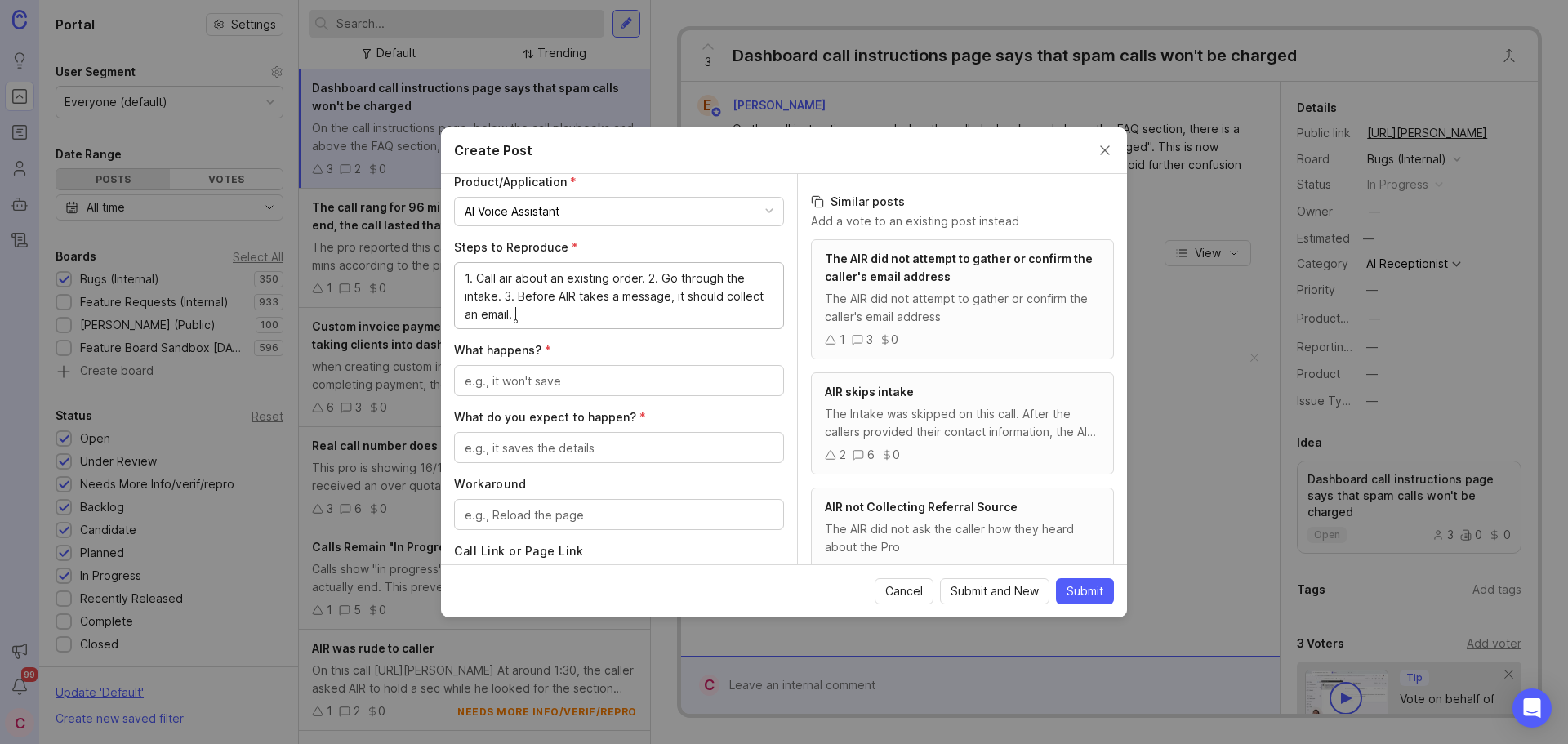
click at [517, 295] on textarea "1. Call air about an existing order. 2. Go through the intake. 3. Before AIR ta…" at bounding box center [619, 296] width 309 height 54
click at [611, 314] on textarea "1. Call air about an existing order. 2. Go through the intake. 3. Right before …" at bounding box center [619, 296] width 309 height 54
click at [516, 314] on textarea "1. Call air about an existing order. 2. Go through the intake. 3. Right before …" at bounding box center [619, 296] width 309 height 54
click at [577, 314] on textarea "1. Call air about an existing order. 2. Go through the intake. 3. Right before …" at bounding box center [619, 296] width 309 height 54
type textarea "1. Call air about an existing order. 2. Go through the intake. 3. Right before …"
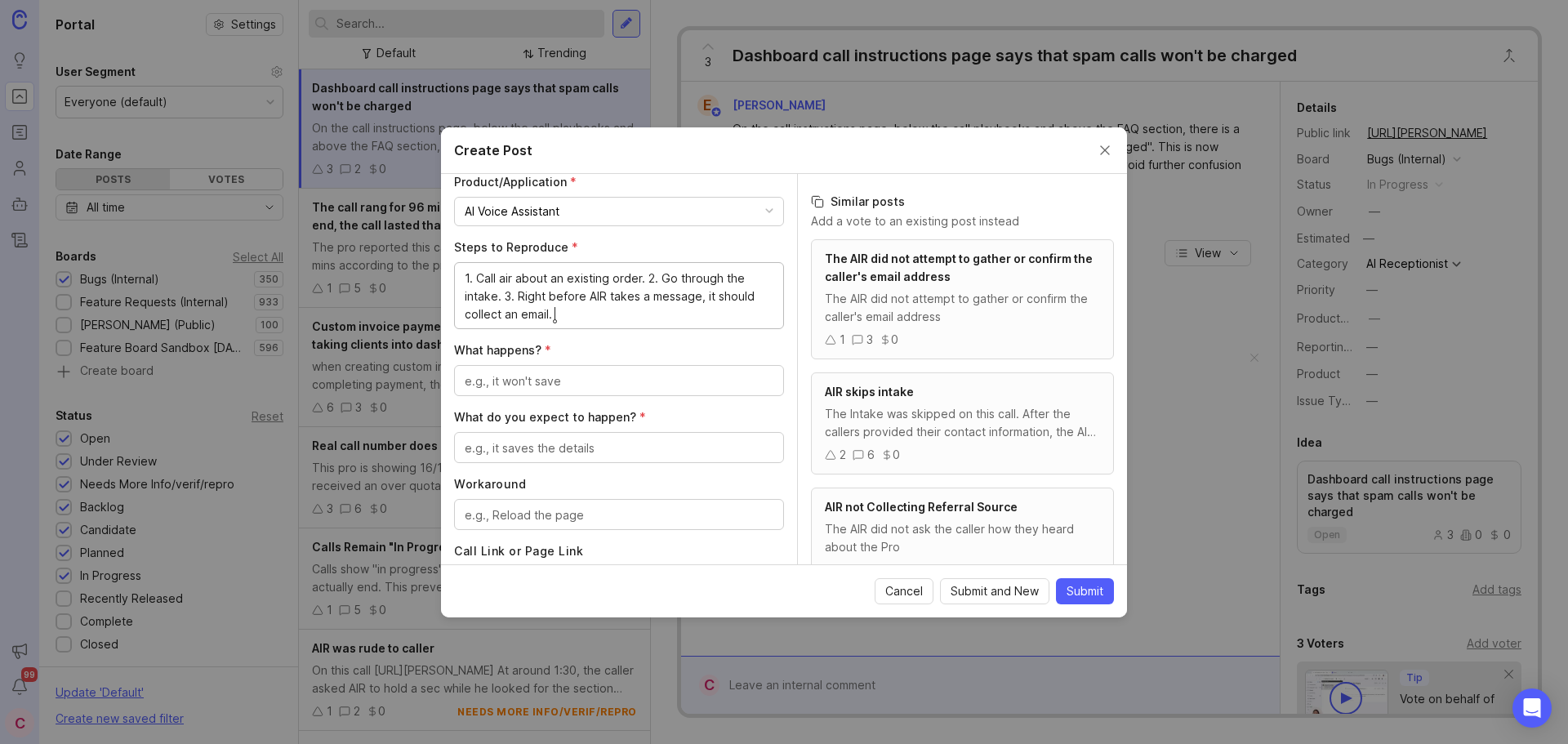
click at [645, 386] on textarea "What happens? *" at bounding box center [619, 382] width 309 height 18
type textarea "I"
type textarea "Does not gather caller's email."
click at [587, 447] on textarea "What do you expect to happen? *" at bounding box center [619, 449] width 309 height 18
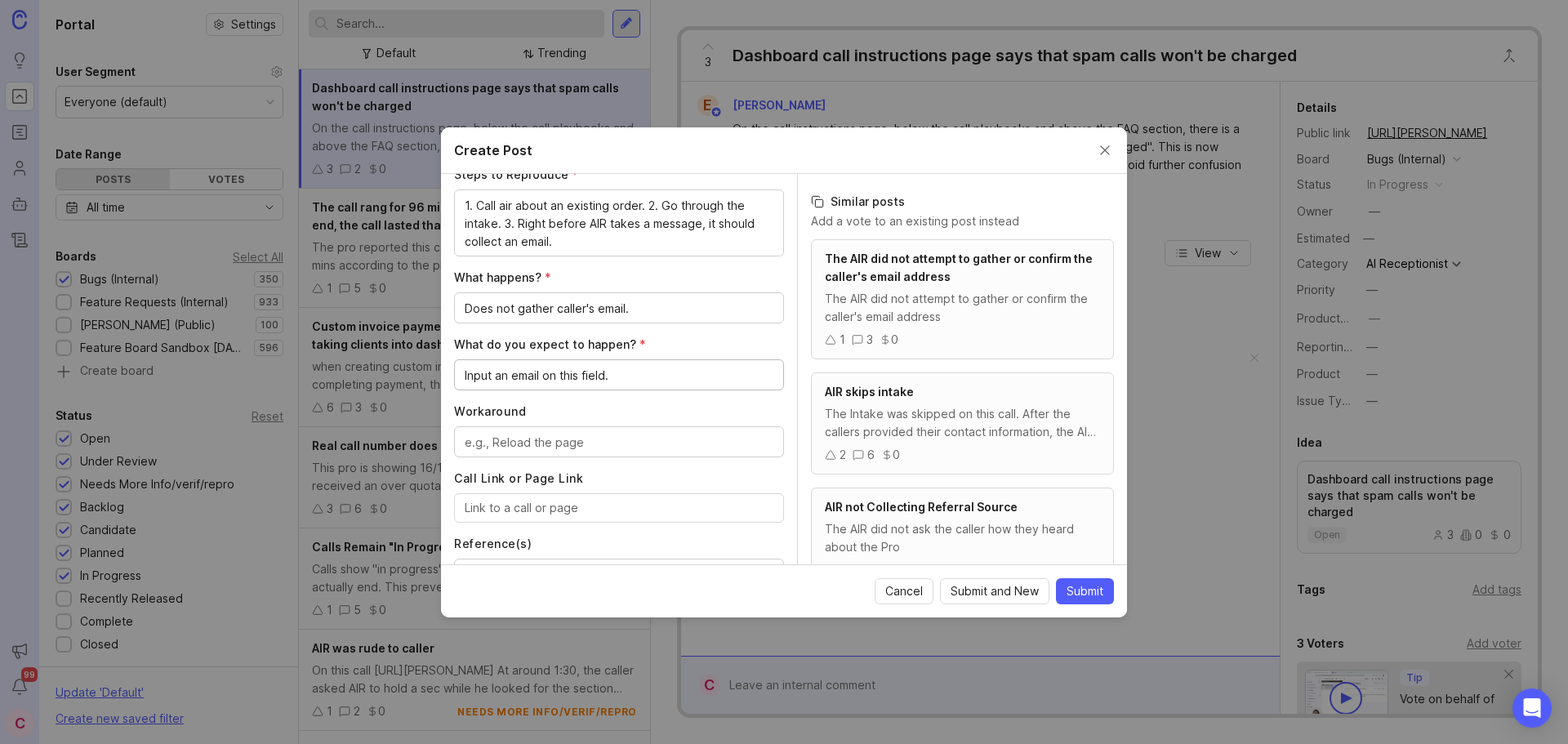
scroll to position [490, 0]
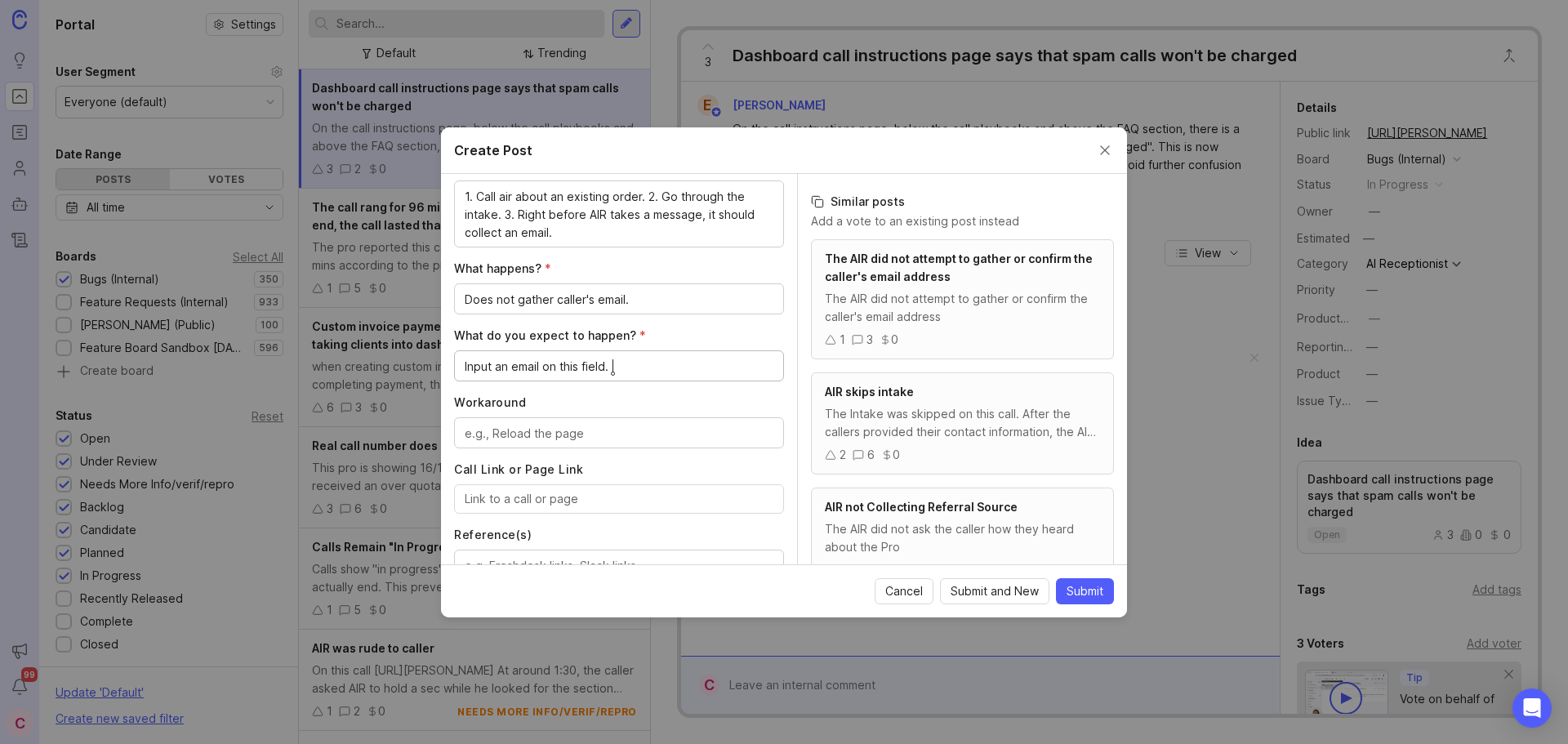
click at [550, 366] on textarea "Input an email on this field." at bounding box center [619, 367] width 309 height 18
click at [0, 0] on lt-em "in" at bounding box center [0, 0] width 0 height 0
type textarea "Input an email in this field."
click at [613, 439] on textarea "Workaround" at bounding box center [619, 434] width 309 height 18
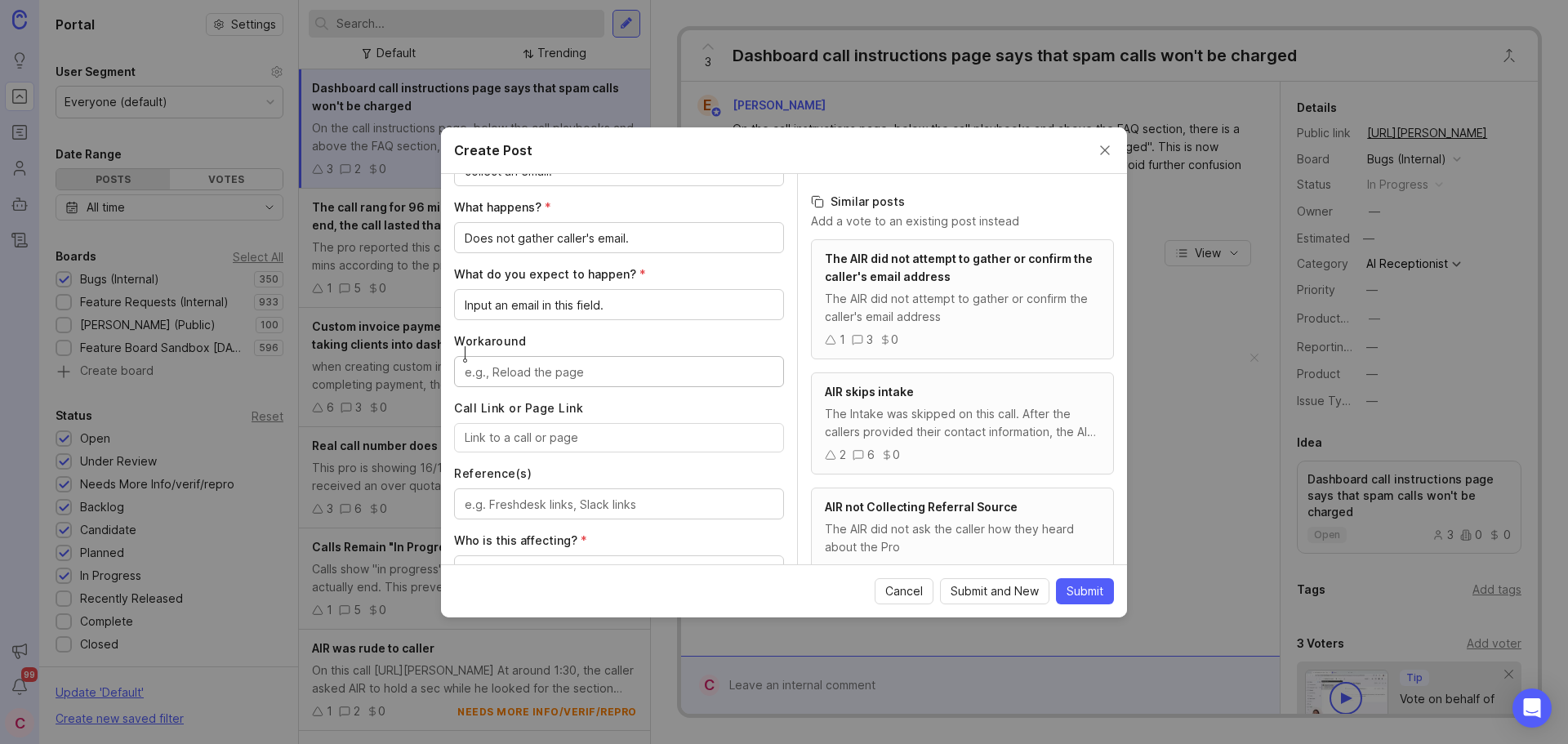
scroll to position [571, 0]
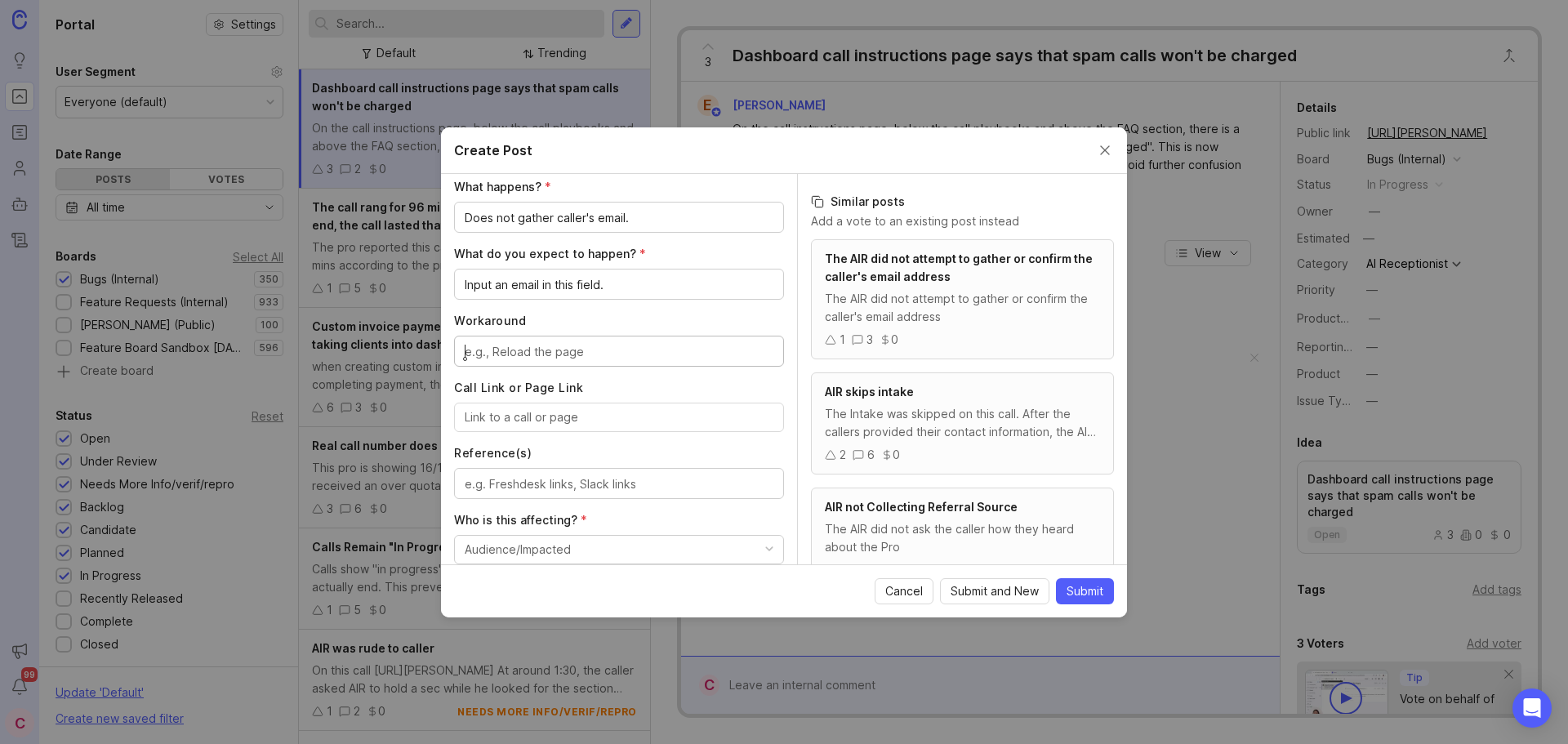
drag, startPoint x: 630, startPoint y: 415, endPoint x: 650, endPoint y: 425, distance: 22.4
click at [629, 415] on input "Call Link or Page Link" at bounding box center [619, 418] width 309 height 18
paste input "https://agent.smith.ai/agent/call/CAe78ef192f6fdc83eb9528864ad81a28e/"
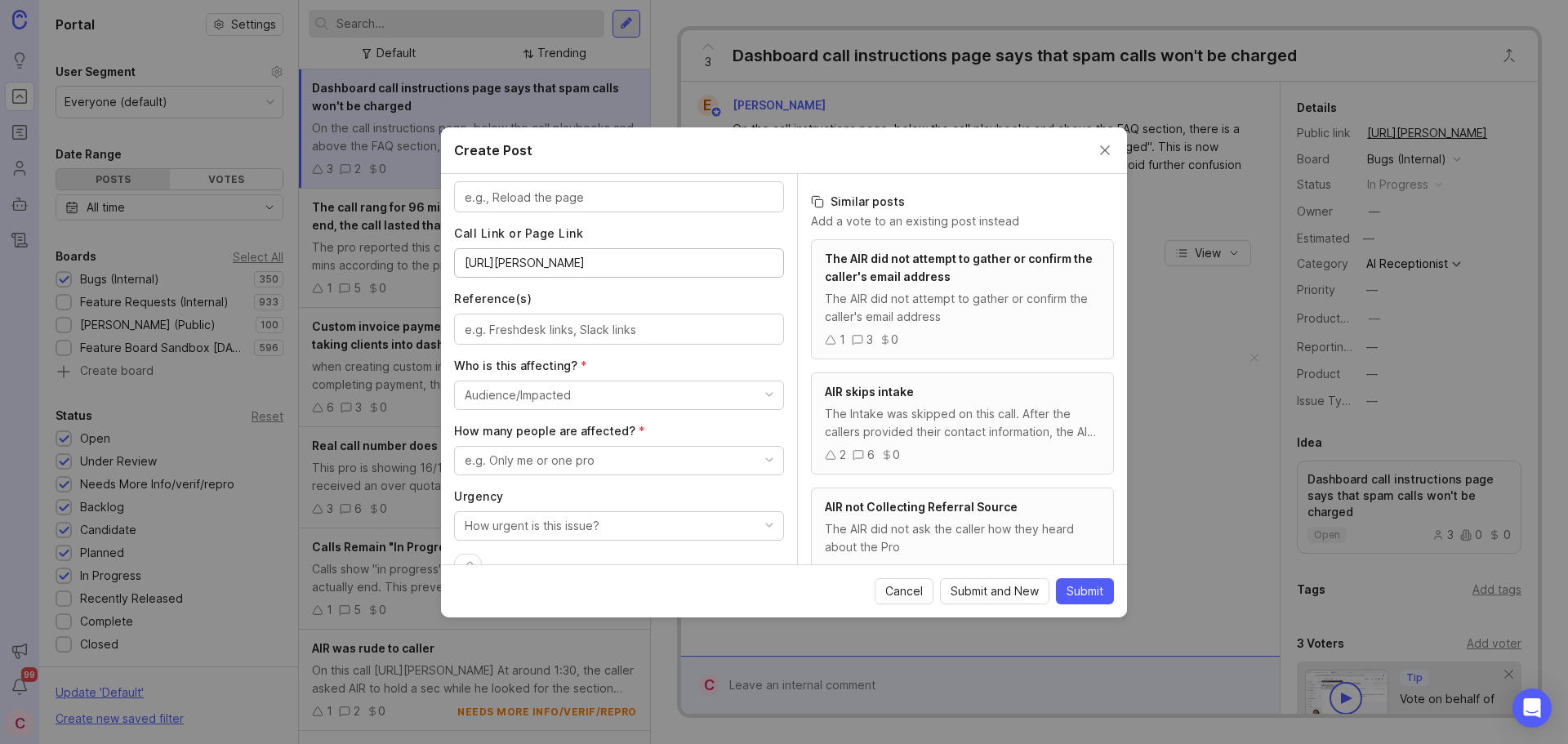
scroll to position [735, 0]
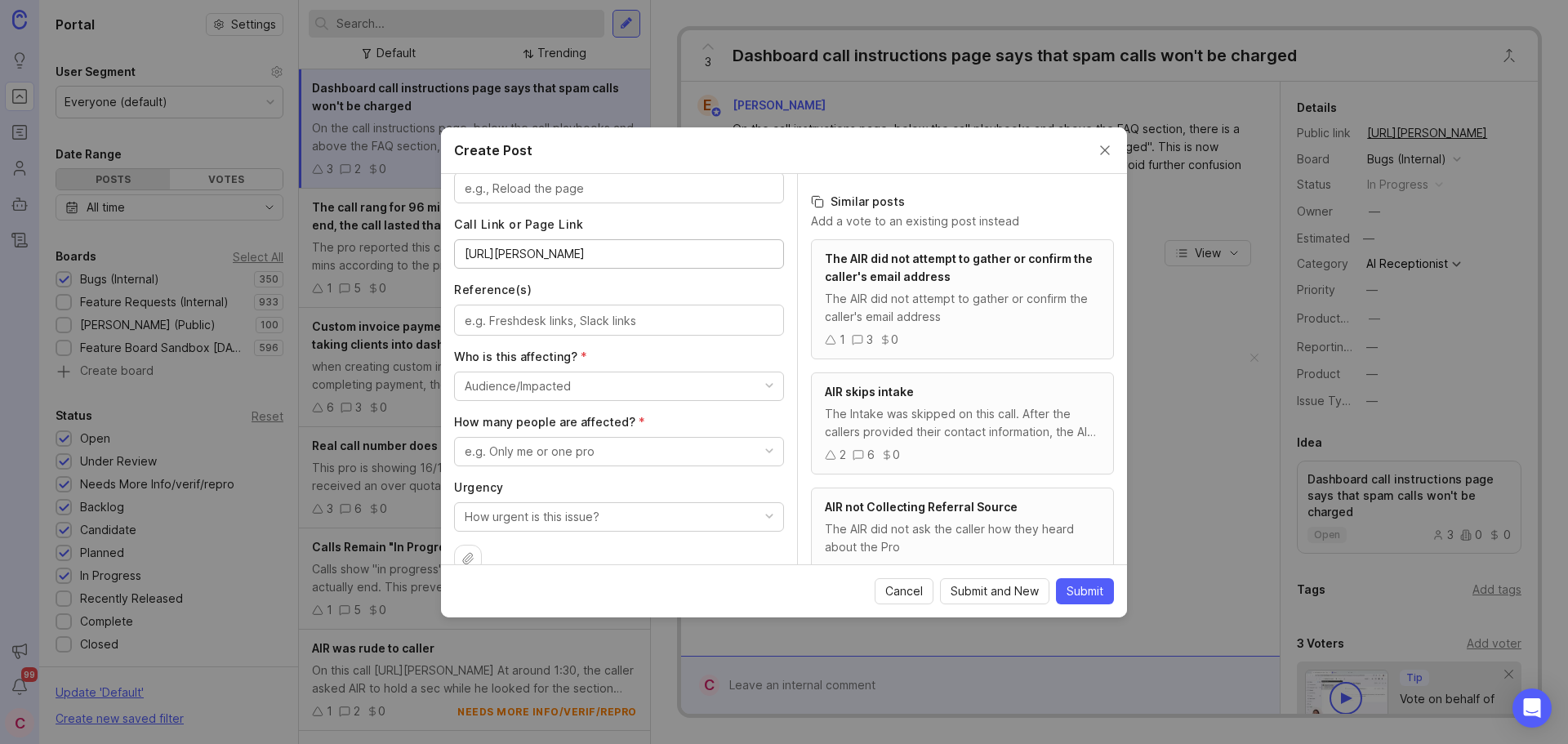
type input "https://agent.smith.ai/agent/call/CAe78ef192f6fdc83eb9528864ad81a28e/"
click at [585, 319] on textarea "Reference(s)" at bounding box center [619, 321] width 309 height 18
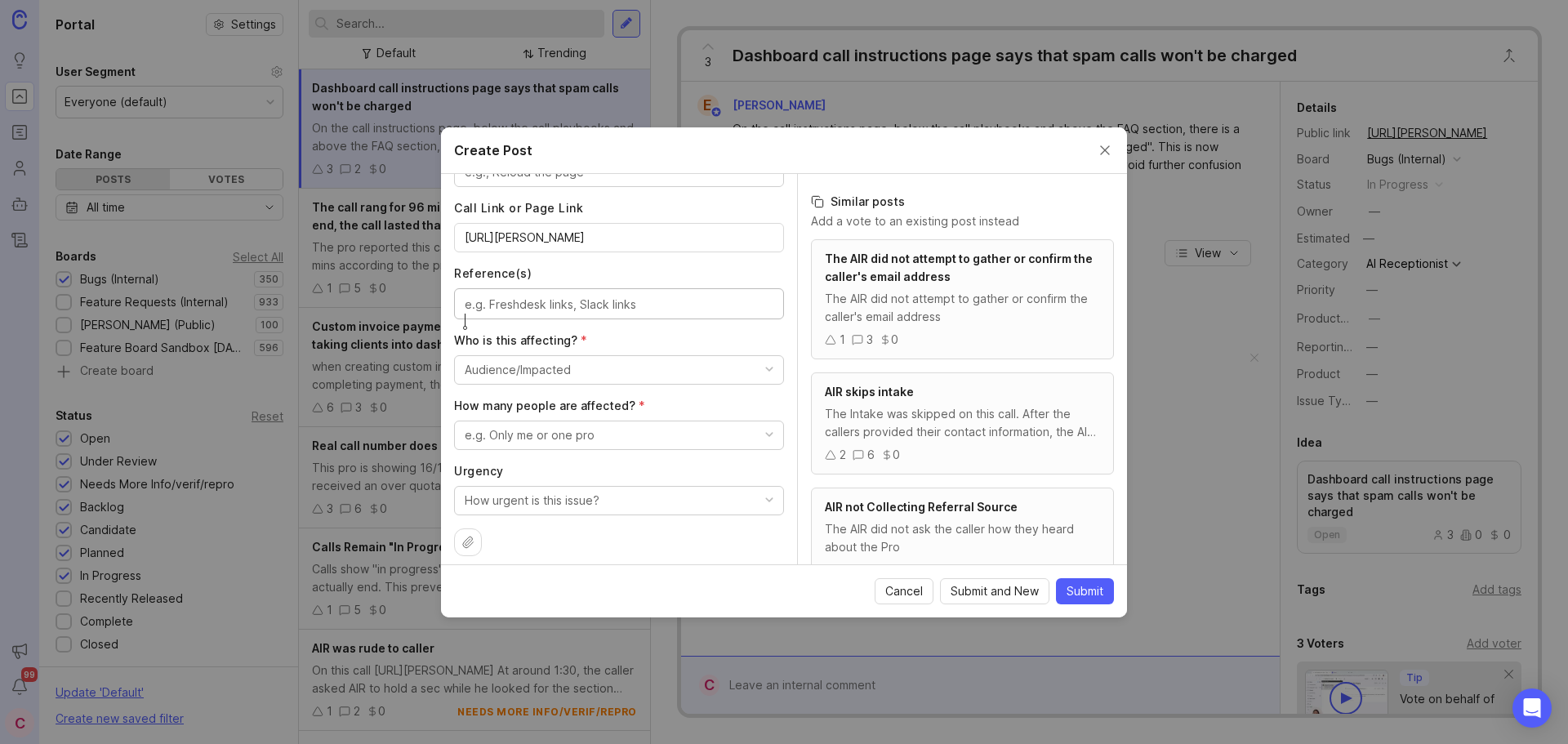
scroll to position [763, 0]
click at [669, 357] on button "Audience/Impacted" at bounding box center [619, 358] width 330 height 29
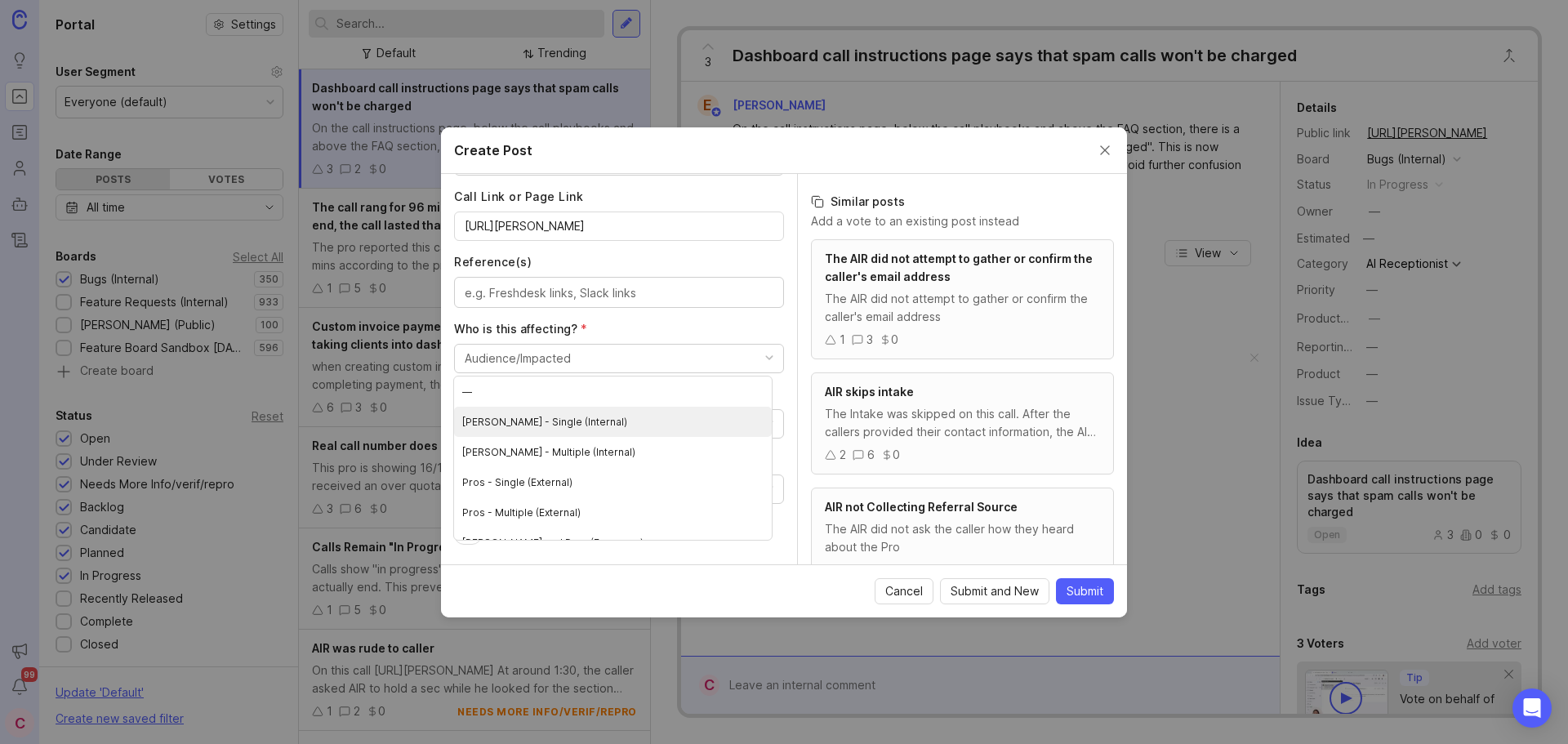
scroll to position [48, 0]
click at [601, 442] on \(External\) "Pros - Single (External)" at bounding box center [612, 434] width 318 height 30
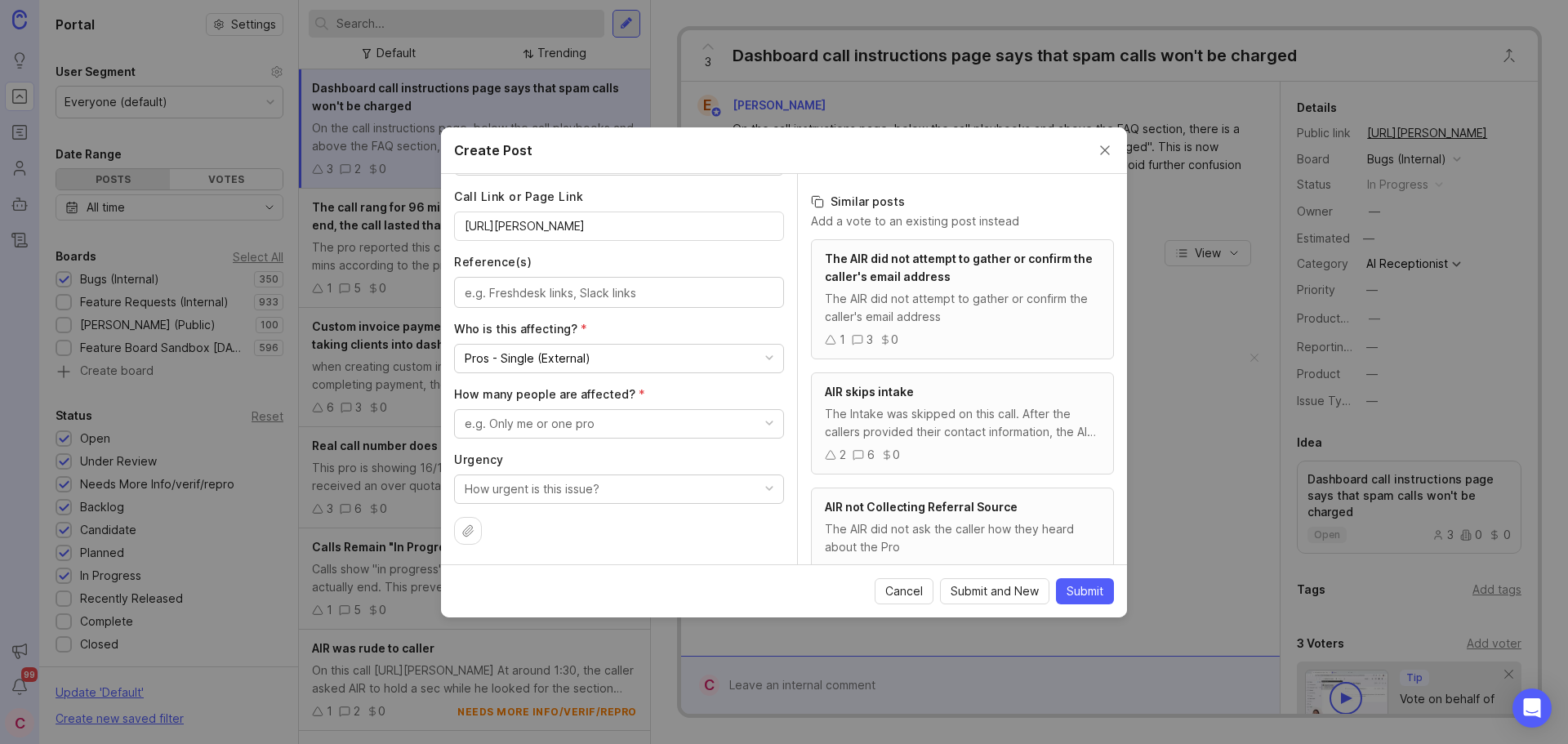
click at [567, 449] on div "Author * Post as yourself or on behalf of another user C Carlos Patiño at Smith…" at bounding box center [619, 369] width 356 height 390
click at [583, 425] on div "e.g. Only me or one pro" at bounding box center [530, 424] width 130 height 18
click at [552, 490] on pro "Only me or one pro" at bounding box center [612, 487] width 318 height 30
click at [585, 488] on div "How urgent is this issue?" at bounding box center [532, 490] width 135 height 18
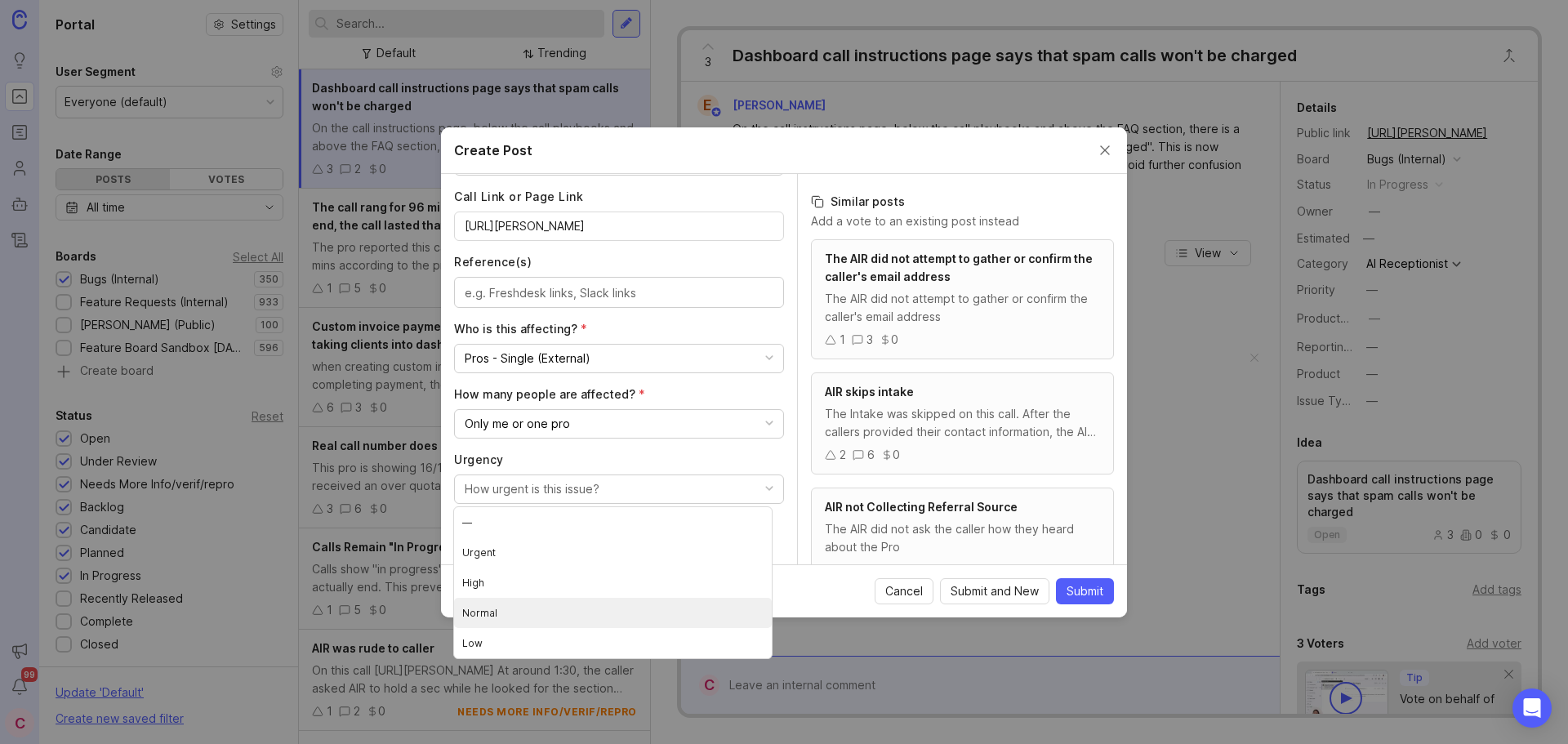
click at [552, 617] on li "Normal" at bounding box center [612, 613] width 318 height 30
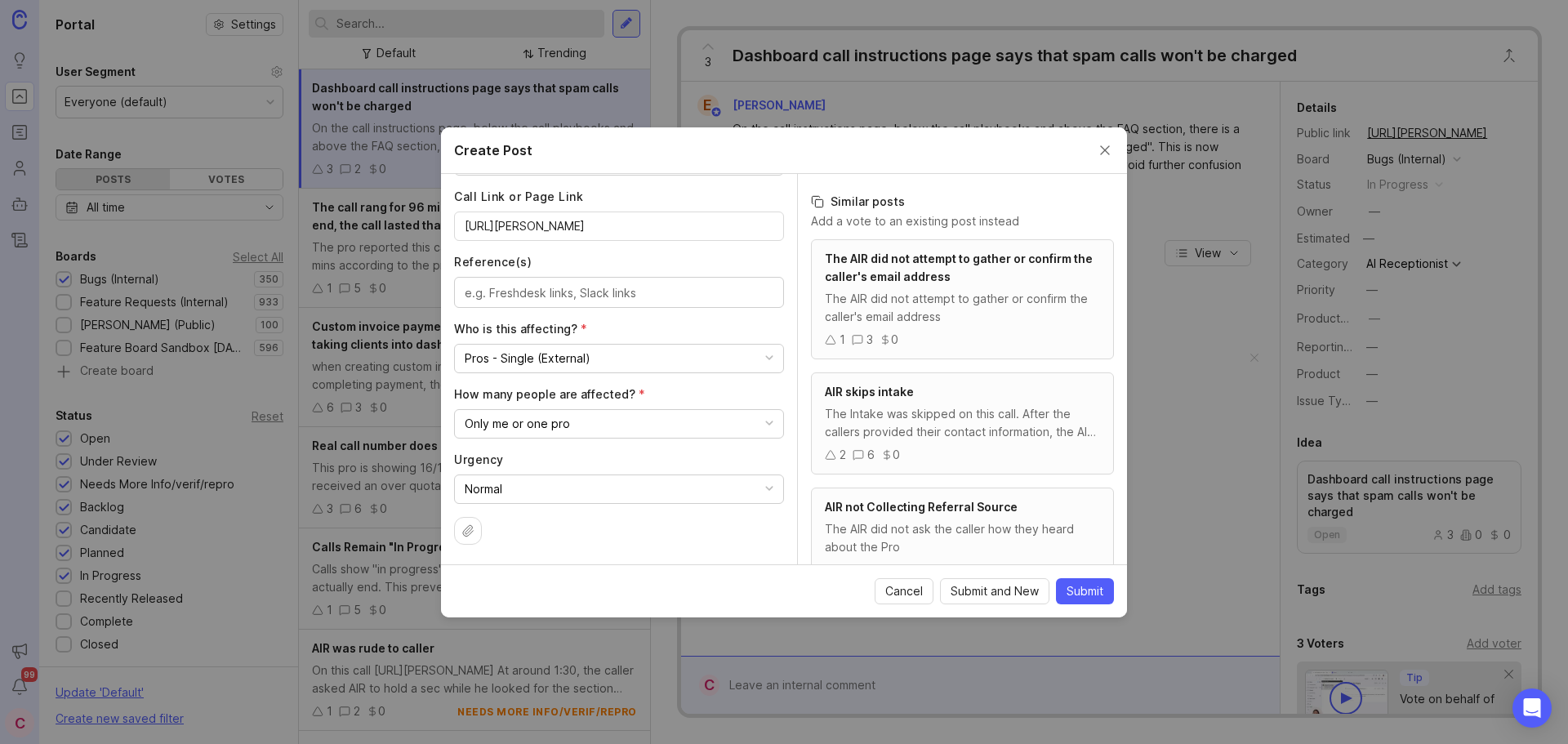
click at [783, 449] on div "Author * Post as yourself or on behalf of another user C Carlos Patiño at Smith…" at bounding box center [619, 369] width 356 height 390
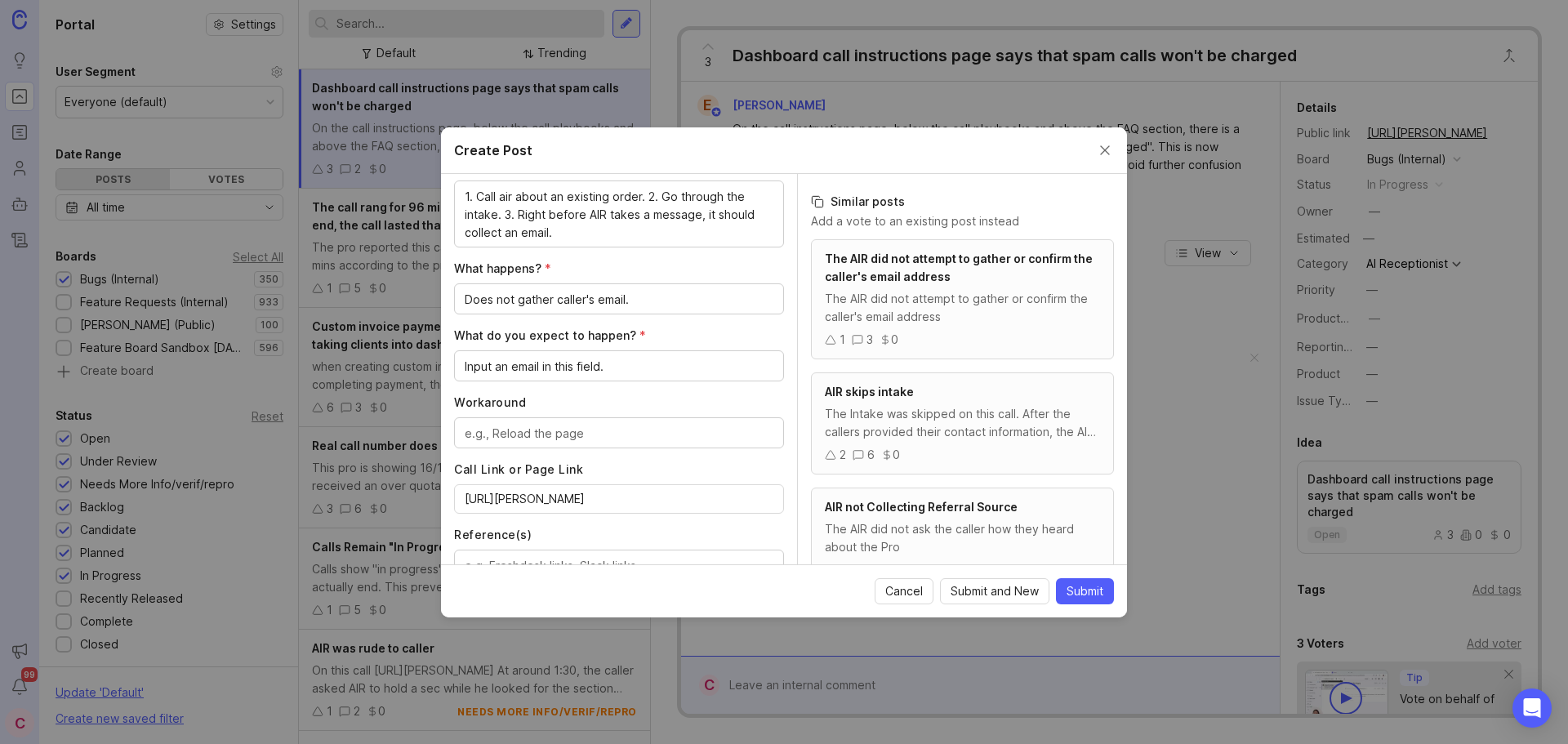
scroll to position [763, 0]
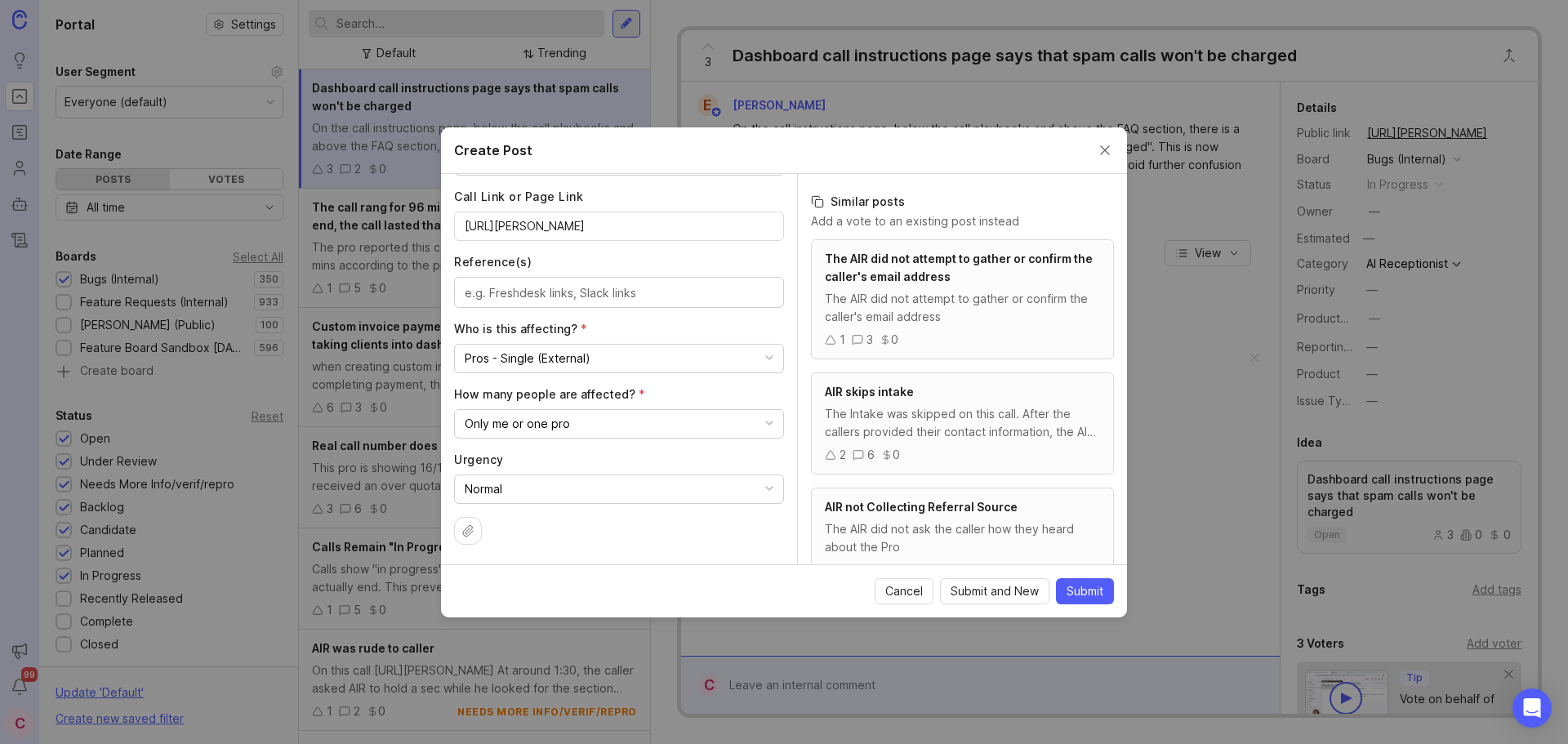
click at [741, 355] on button "Pros - Single (External)" at bounding box center [619, 358] width 330 height 29
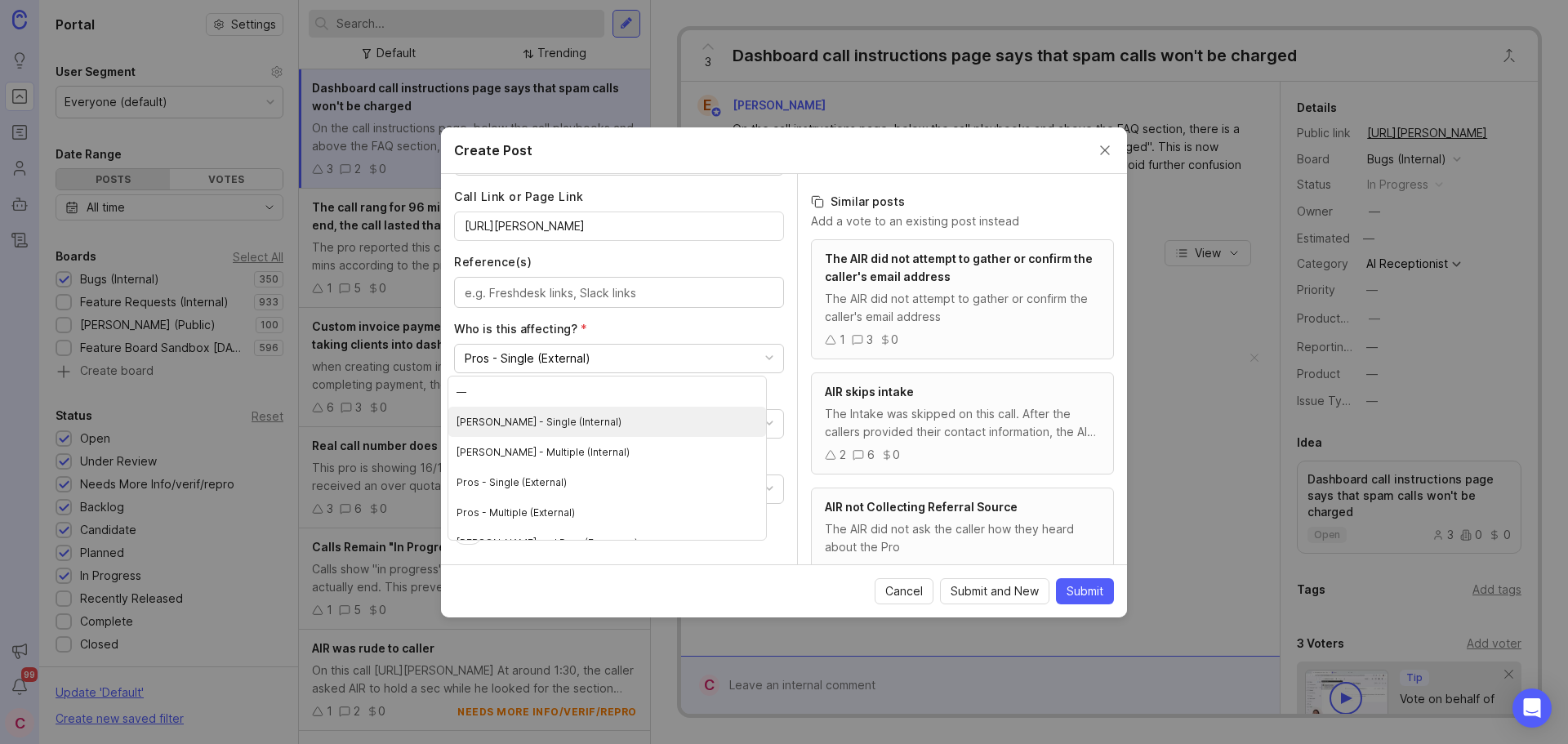
click at [776, 317] on div "Author * Post as yourself or on behalf of another user C Carlos Patiño at Smith…" at bounding box center [619, 369] width 356 height 390
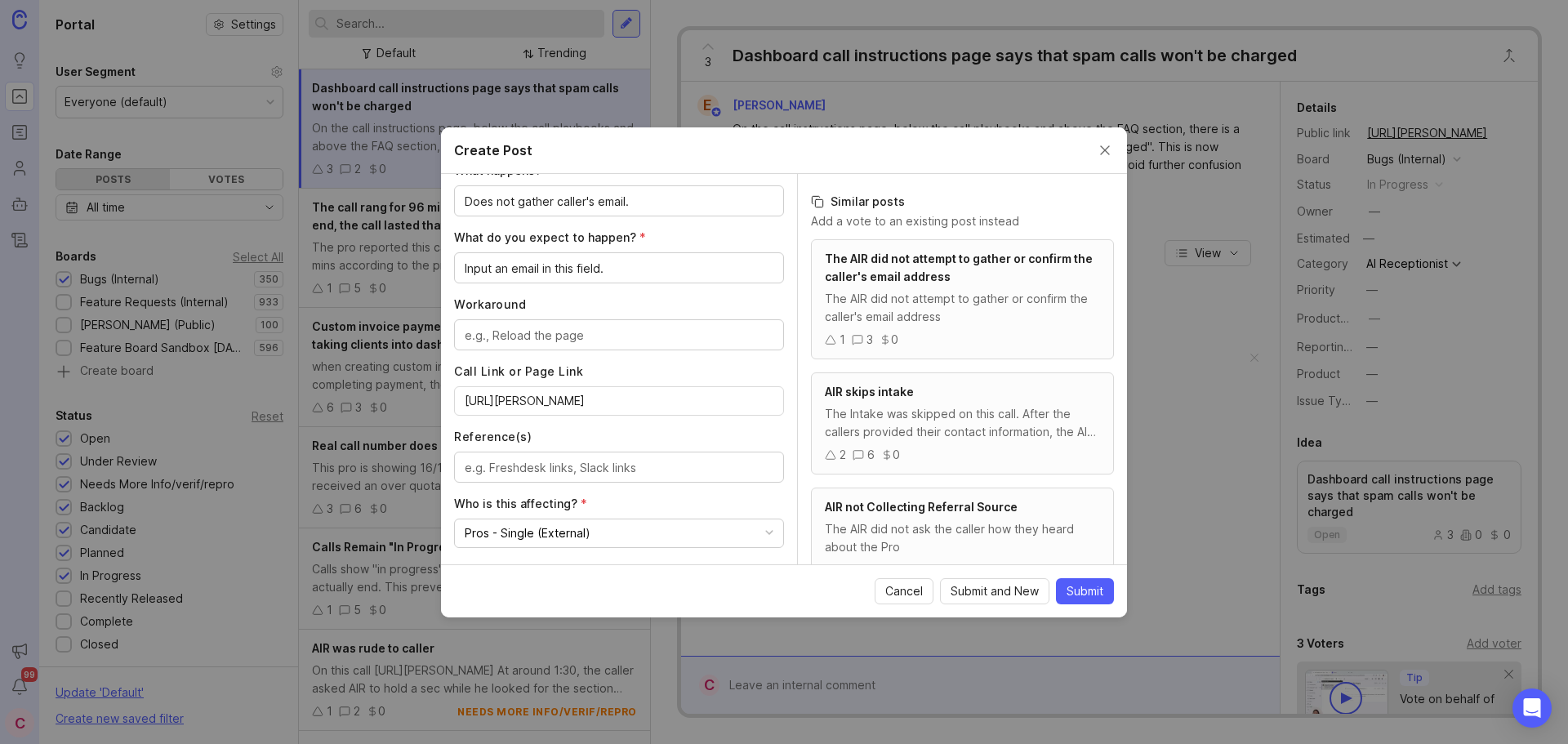
scroll to position [653, 0]
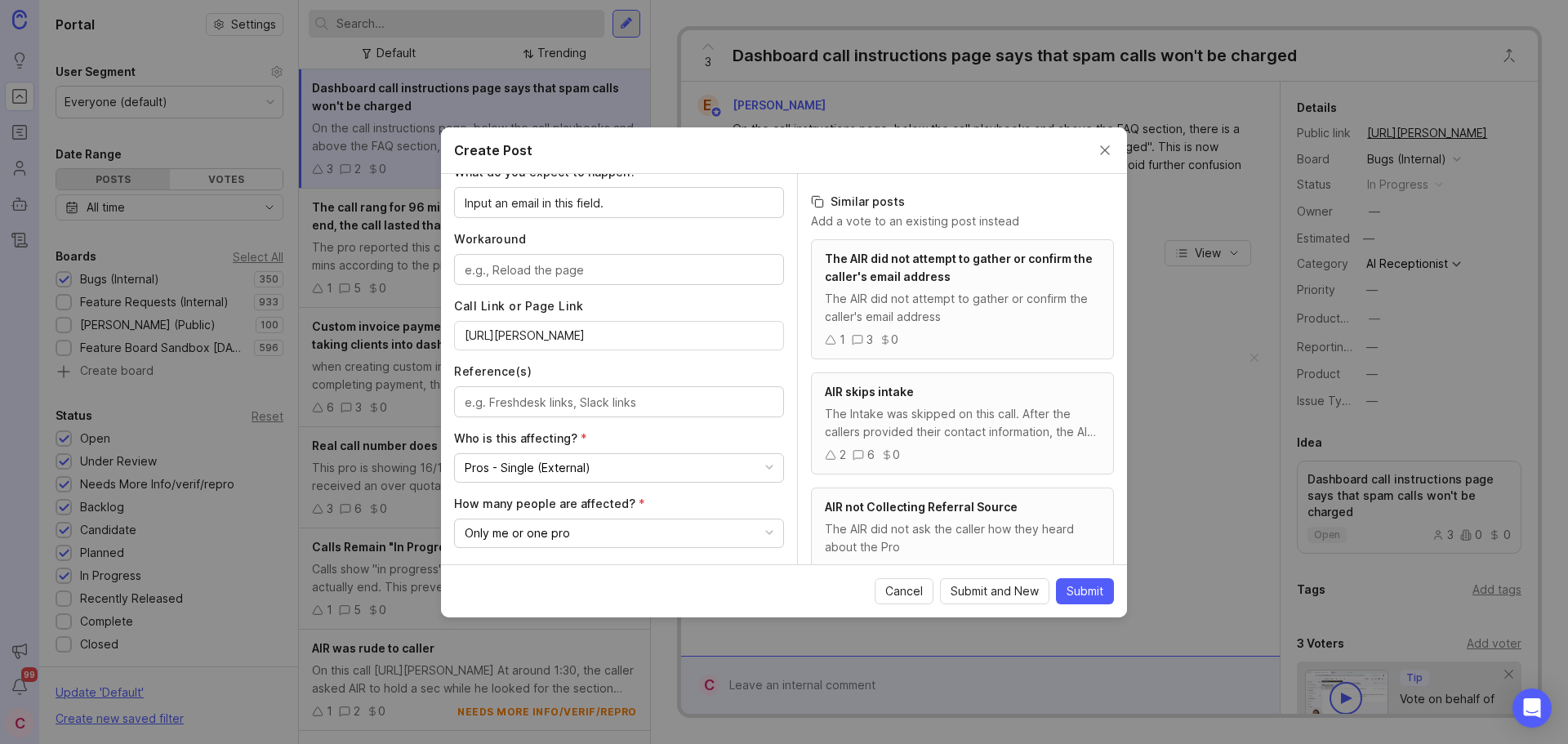
click at [545, 406] on textarea "Reference(s)" at bounding box center [619, 403] width 309 height 18
paste textarea "https://agent.smith.ai/pro/company/12715/"
type textarea "https://agent.smith.ai/pro/company/12715/"
click at [766, 437] on label "Who is this affecting? *" at bounding box center [619, 439] width 330 height 17
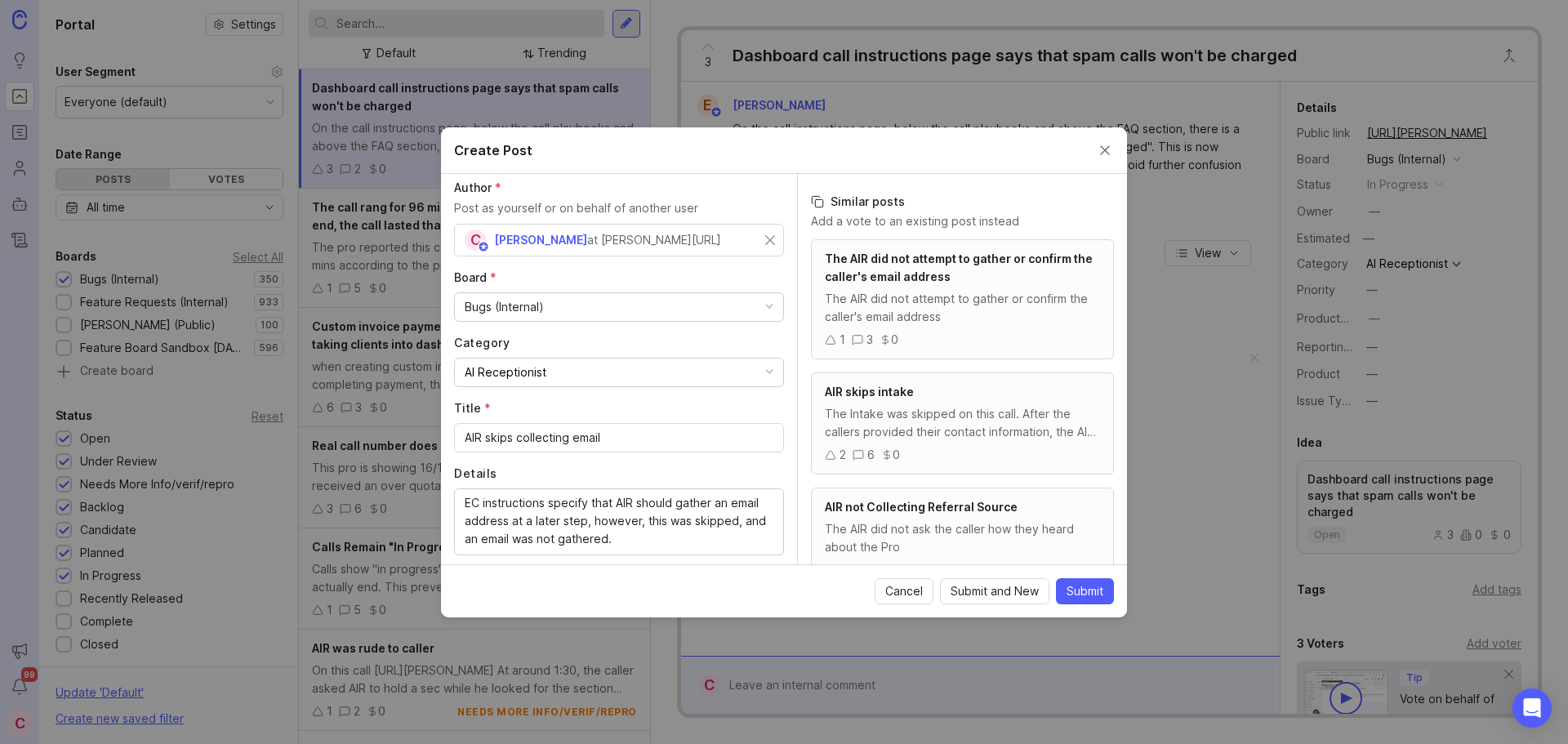
scroll to position [0, 0]
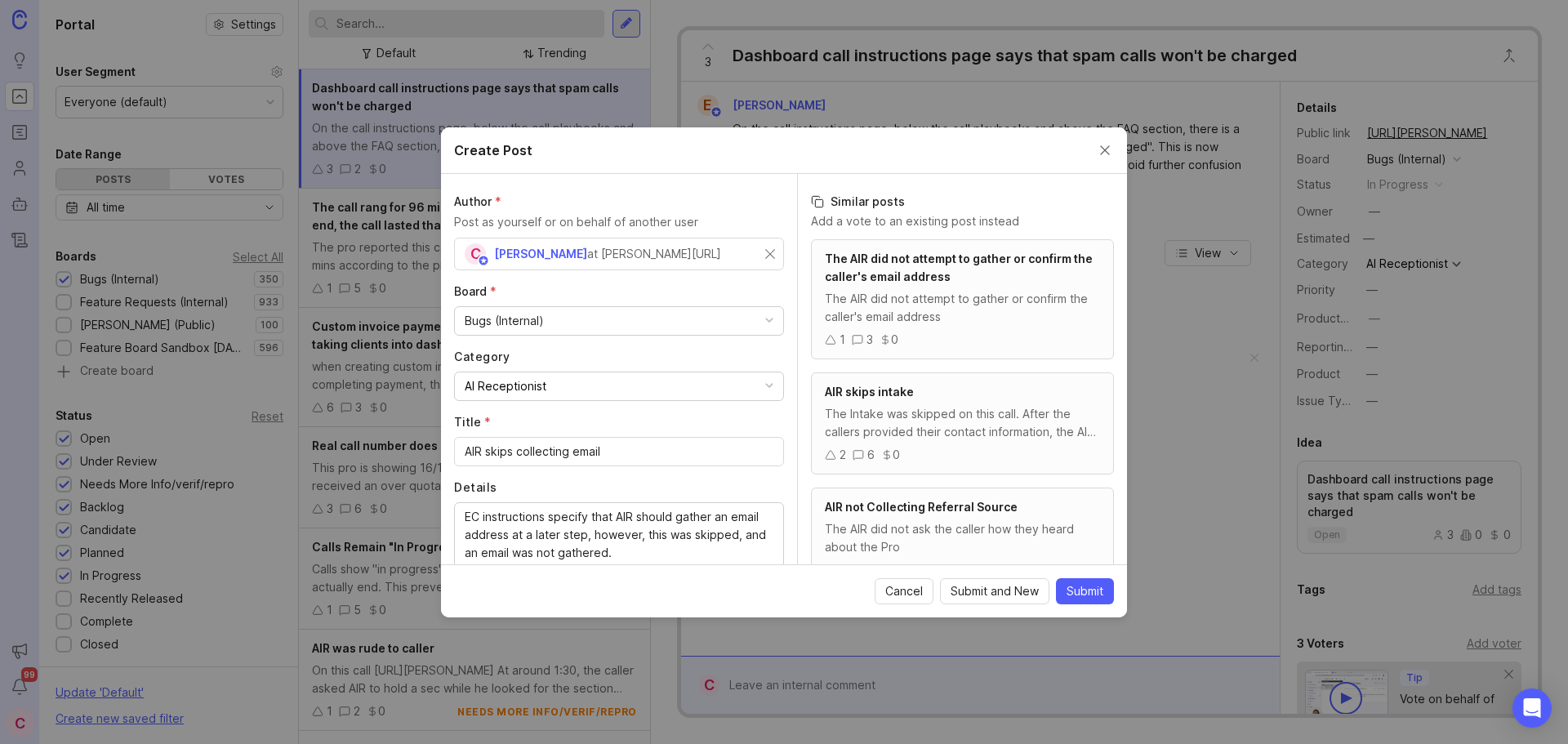
click at [1091, 597] on span "Submit" at bounding box center [1085, 591] width 37 height 17
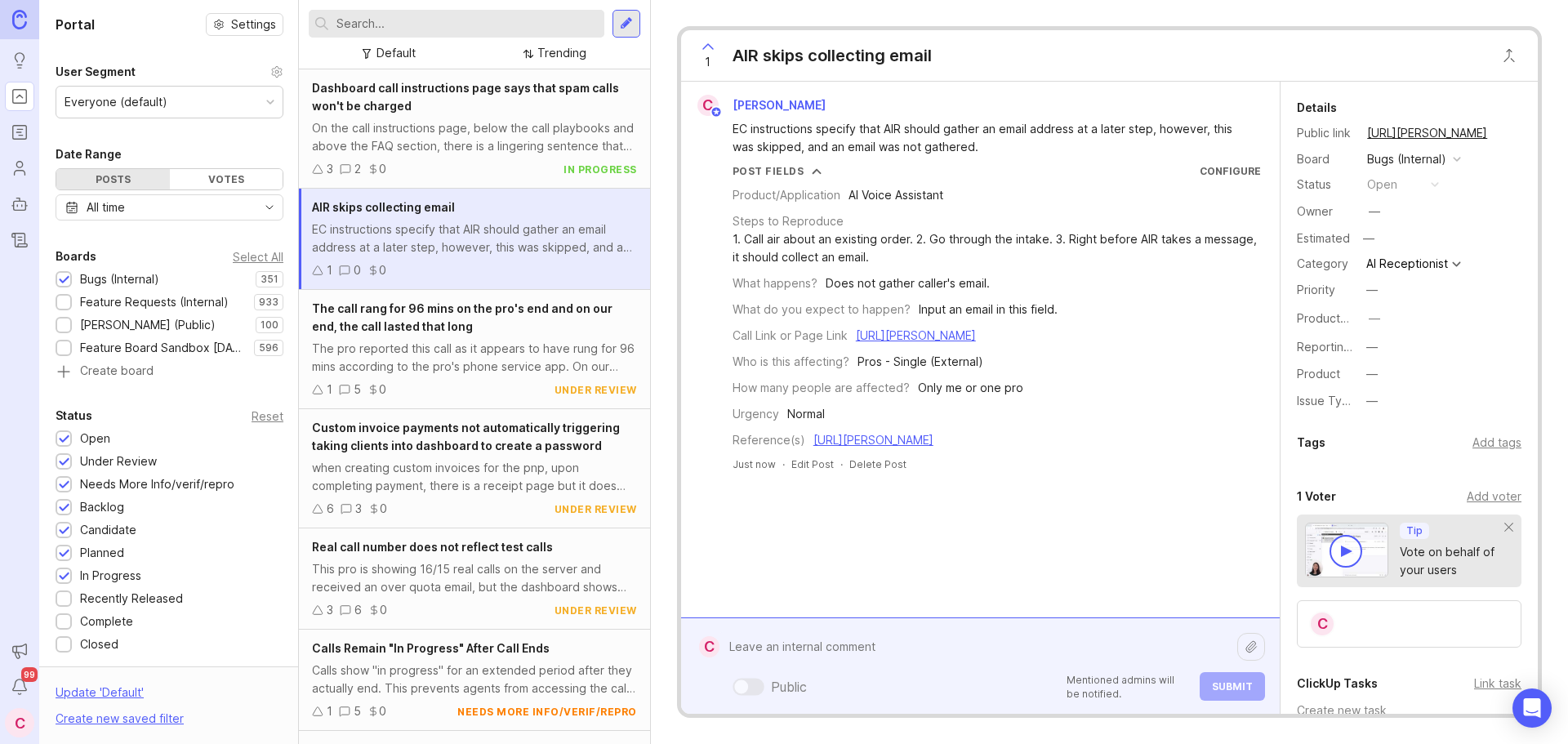
click at [816, 690] on div "Public Mentioned admins will be notified. Submit" at bounding box center [993, 666] width 545 height 69
click at [864, 651] on textarea at bounding box center [978, 646] width 518 height 31
click at [803, 651] on textarea at bounding box center [978, 646] width 518 height 31
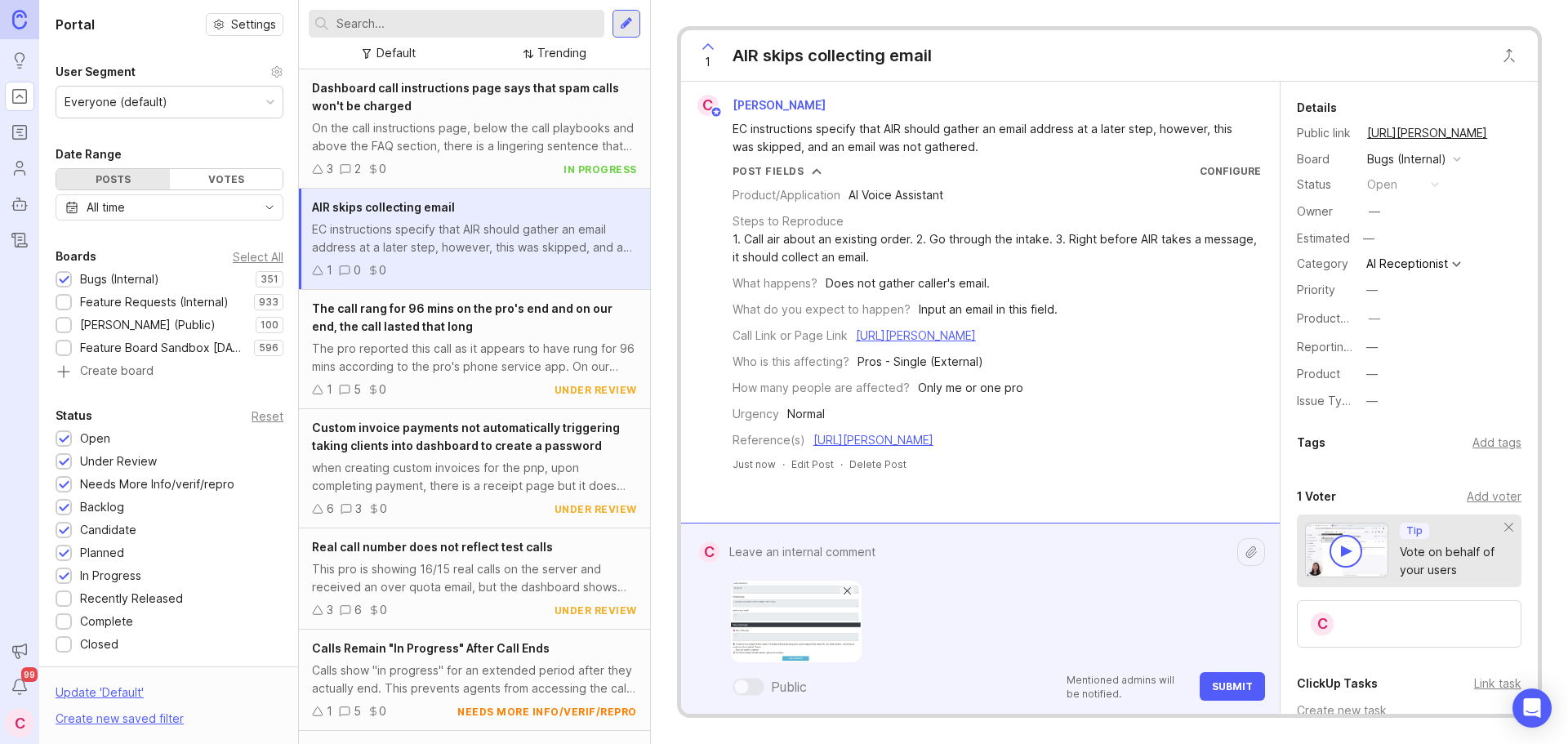
click at [847, 591] on span at bounding box center [847, 591] width 8 height 8
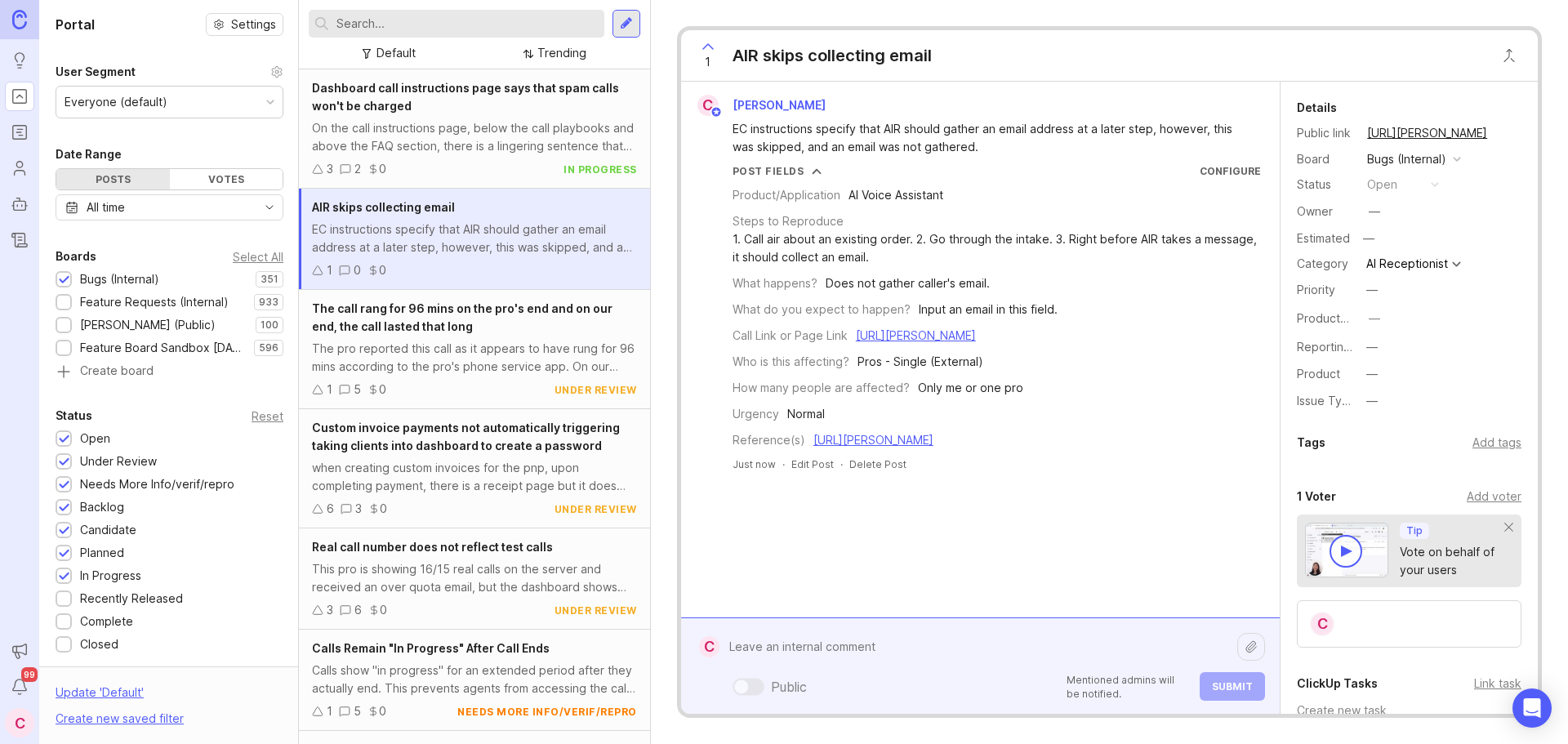
click at [806, 644] on textarea at bounding box center [978, 646] width 518 height 31
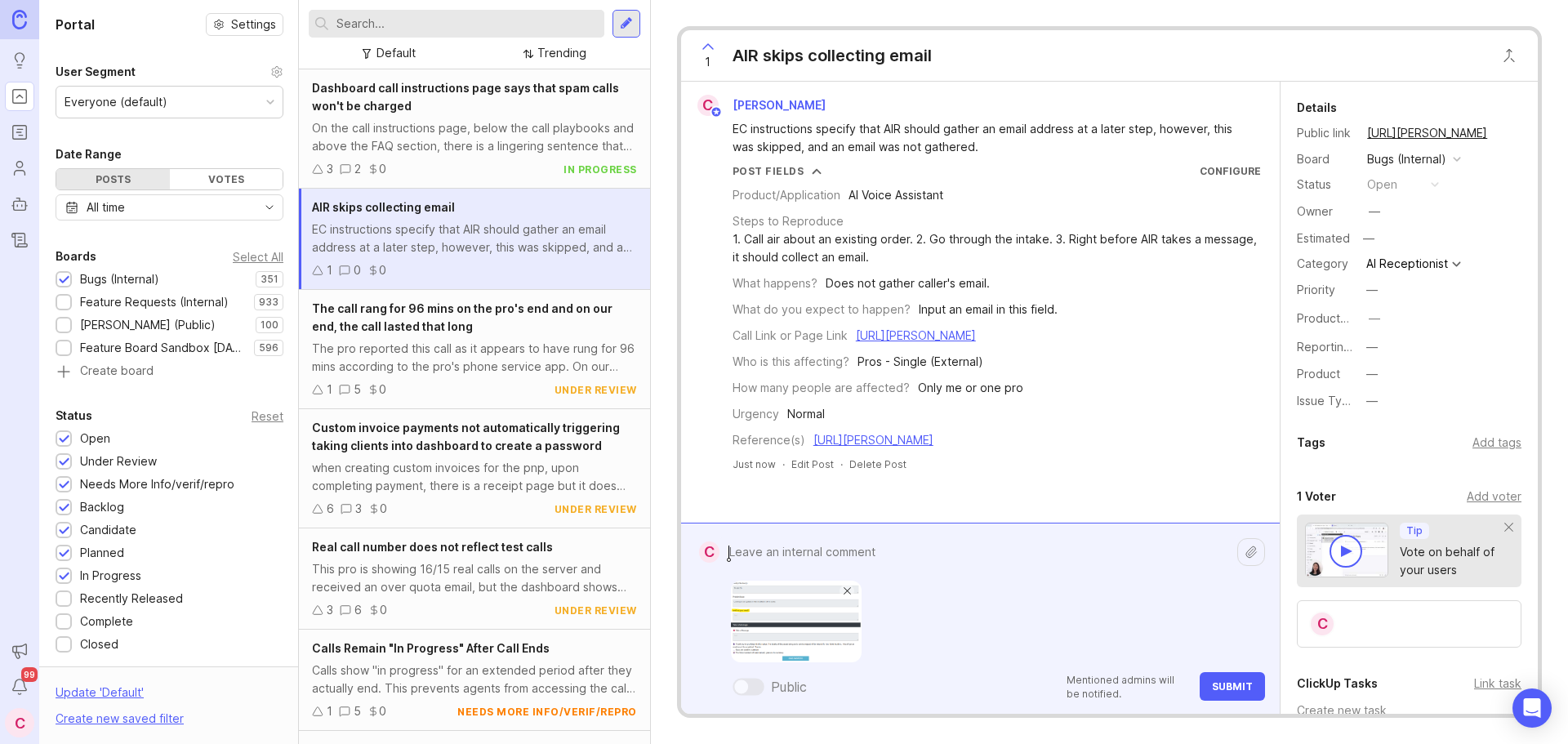
click at [1241, 686] on span "Submit" at bounding box center [1232, 686] width 41 height 13
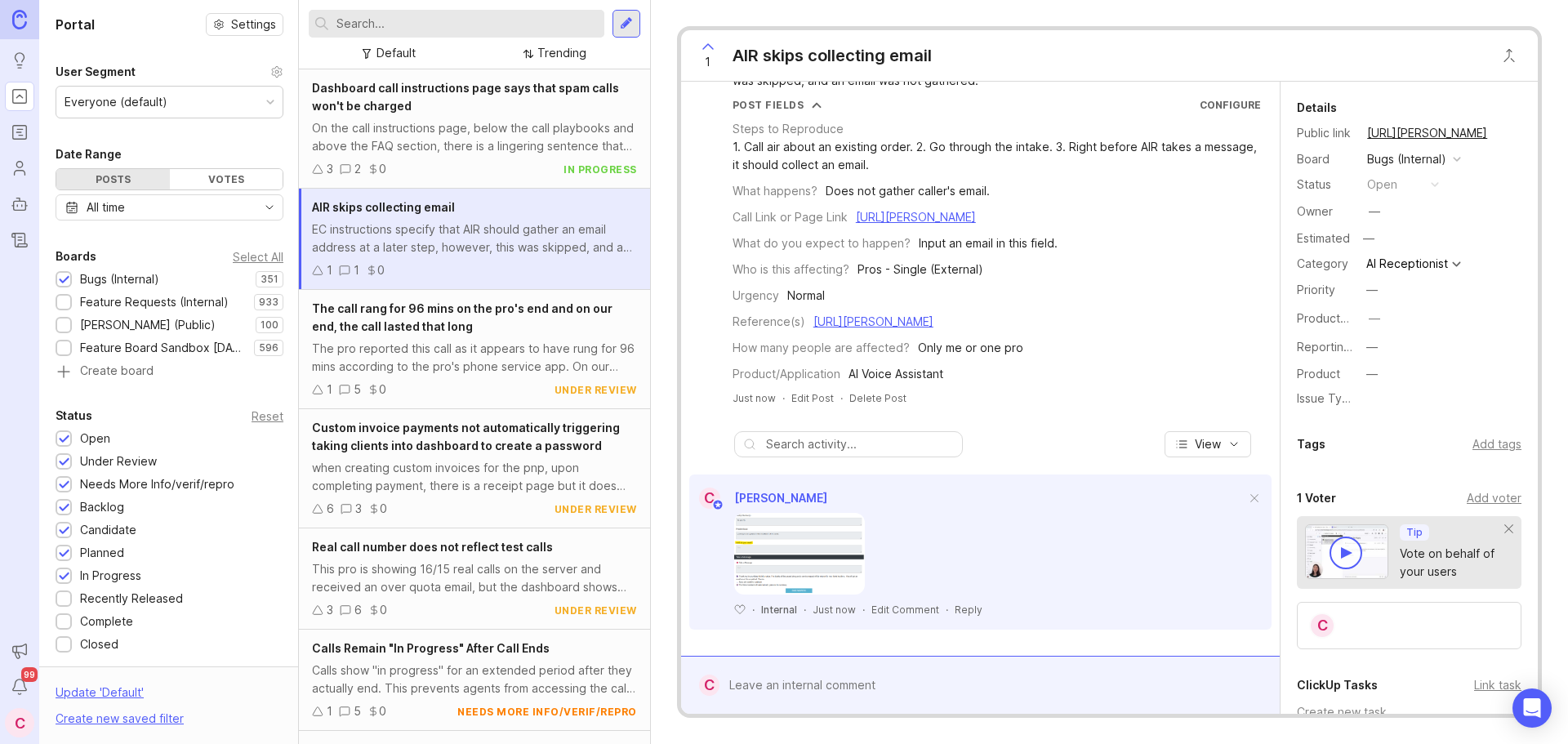
scroll to position [84, 0]
click at [1500, 133] on button "copy icon" at bounding box center [1503, 133] width 23 height 23
